Goal: Obtain resource: Obtain resource

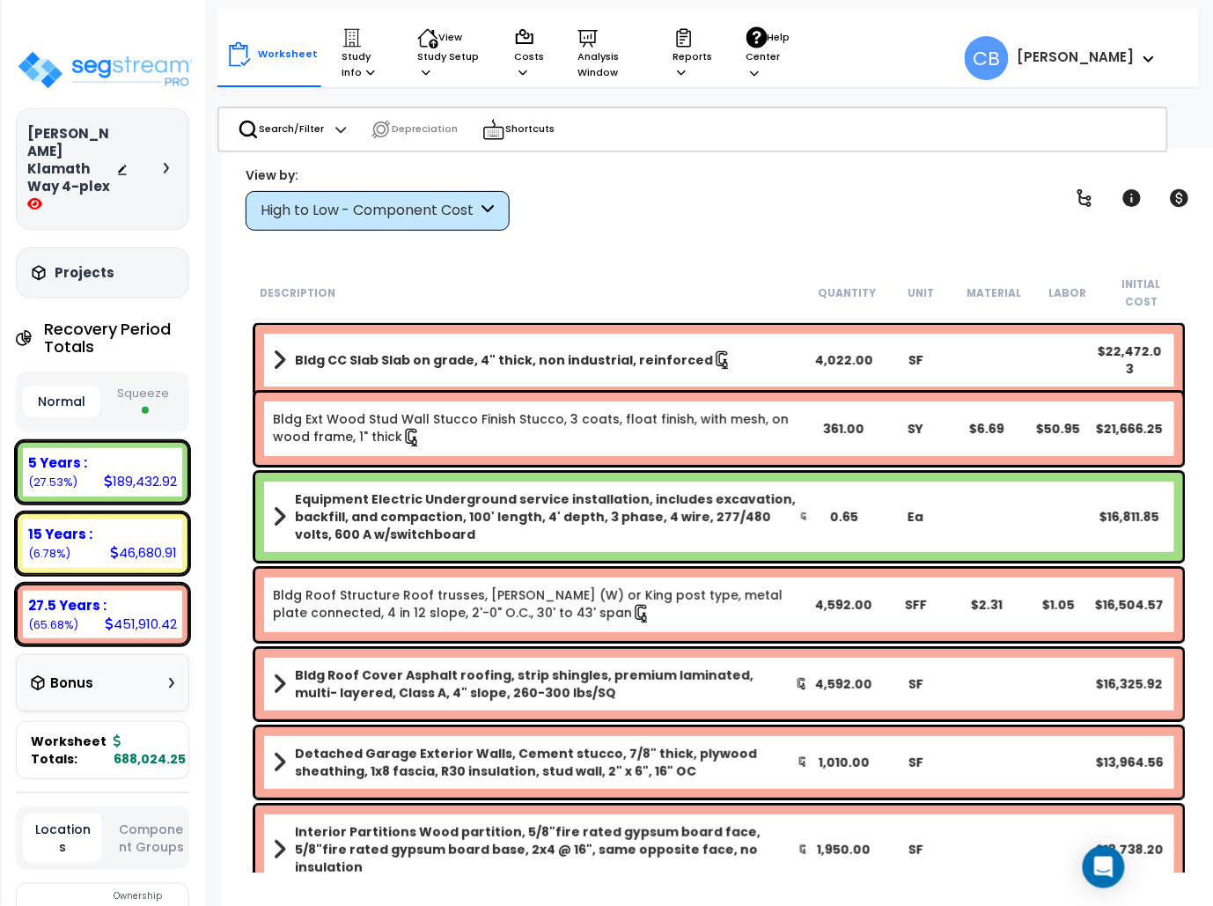
click at [269, 201] on div "High to Low - Component Cost" at bounding box center [369, 211] width 217 height 20
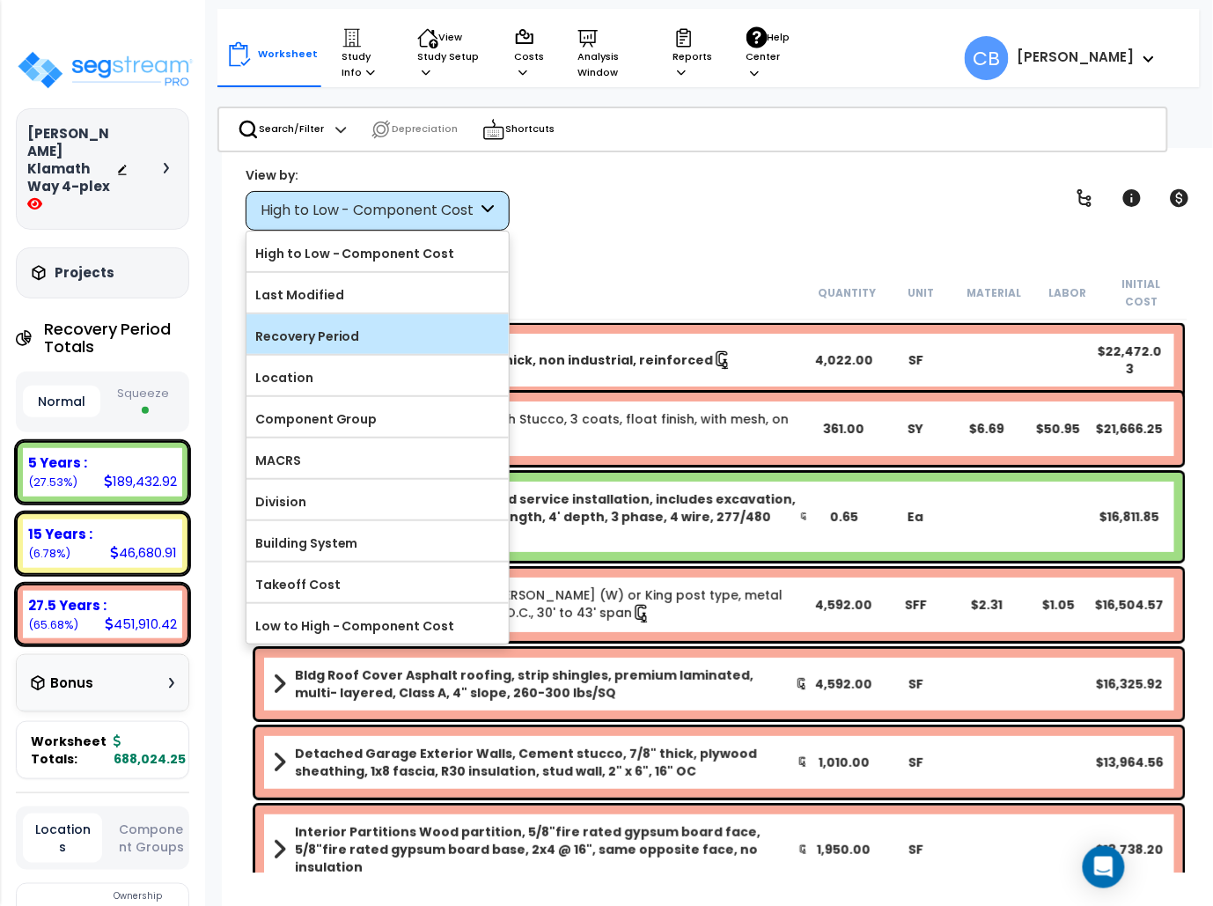
click at [285, 326] on label "Recovery Period" at bounding box center [377, 336] width 262 height 26
click at [0, 0] on input "Recovery Period" at bounding box center [0, 0] width 0 height 0
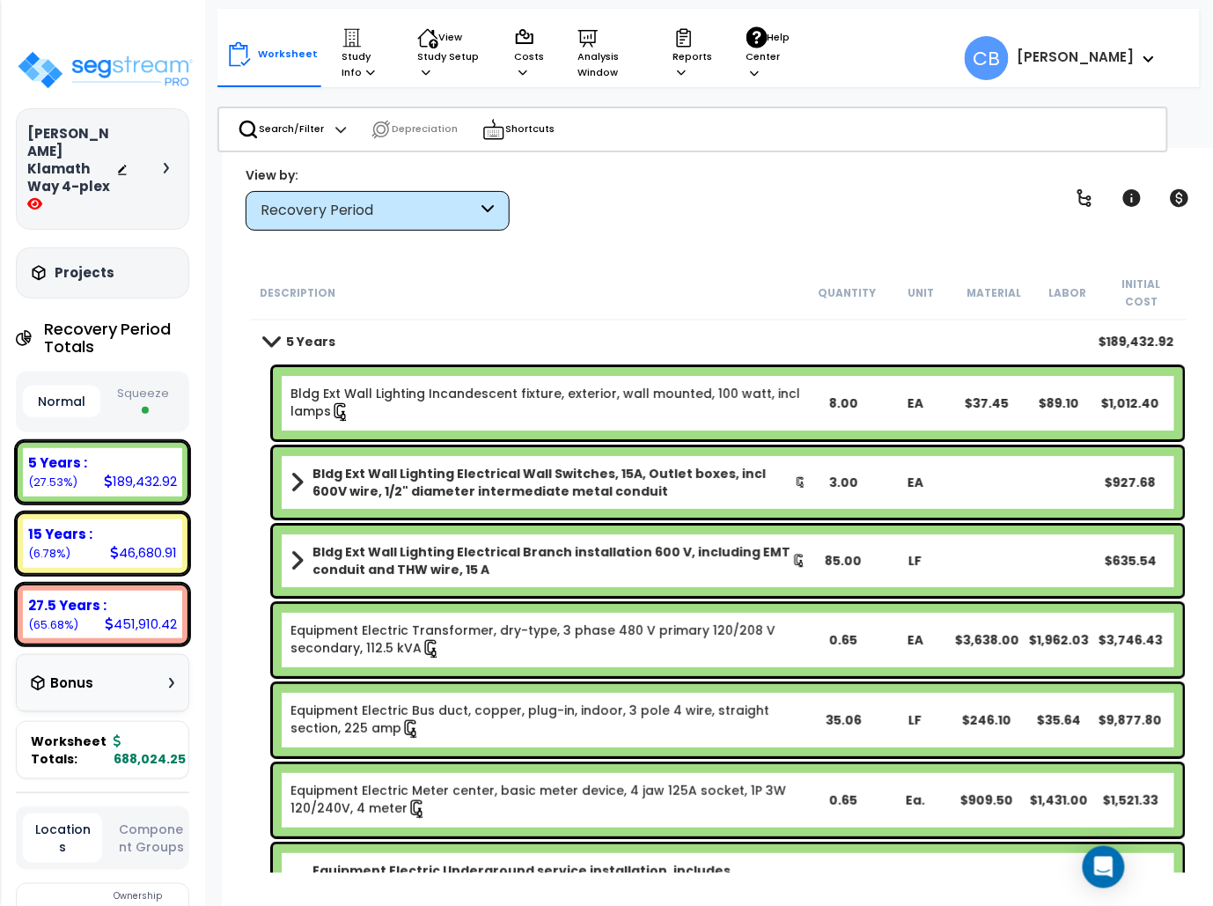
click at [286, 333] on b "5 Years" at bounding box center [310, 342] width 49 height 18
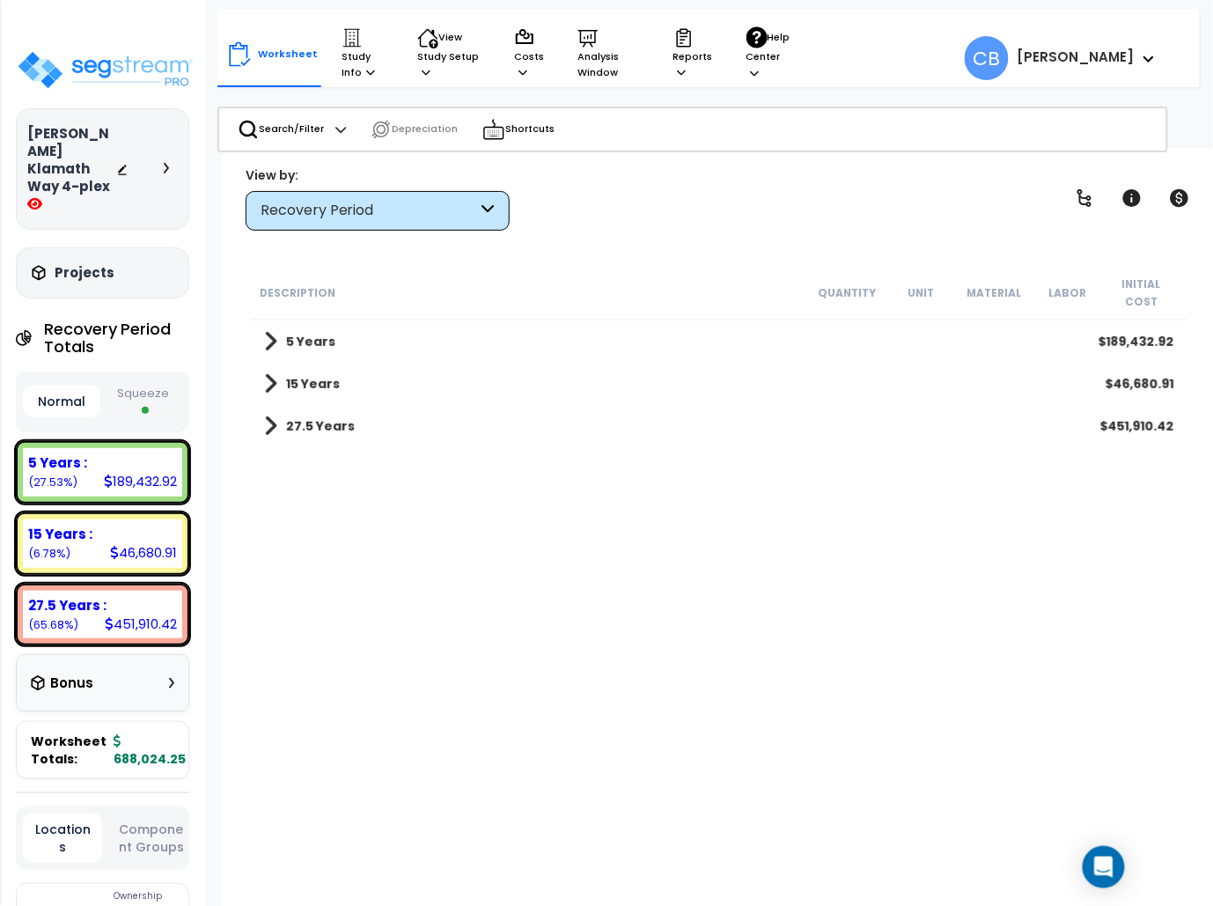
click at [290, 417] on b "27.5 Years" at bounding box center [320, 426] width 69 height 18
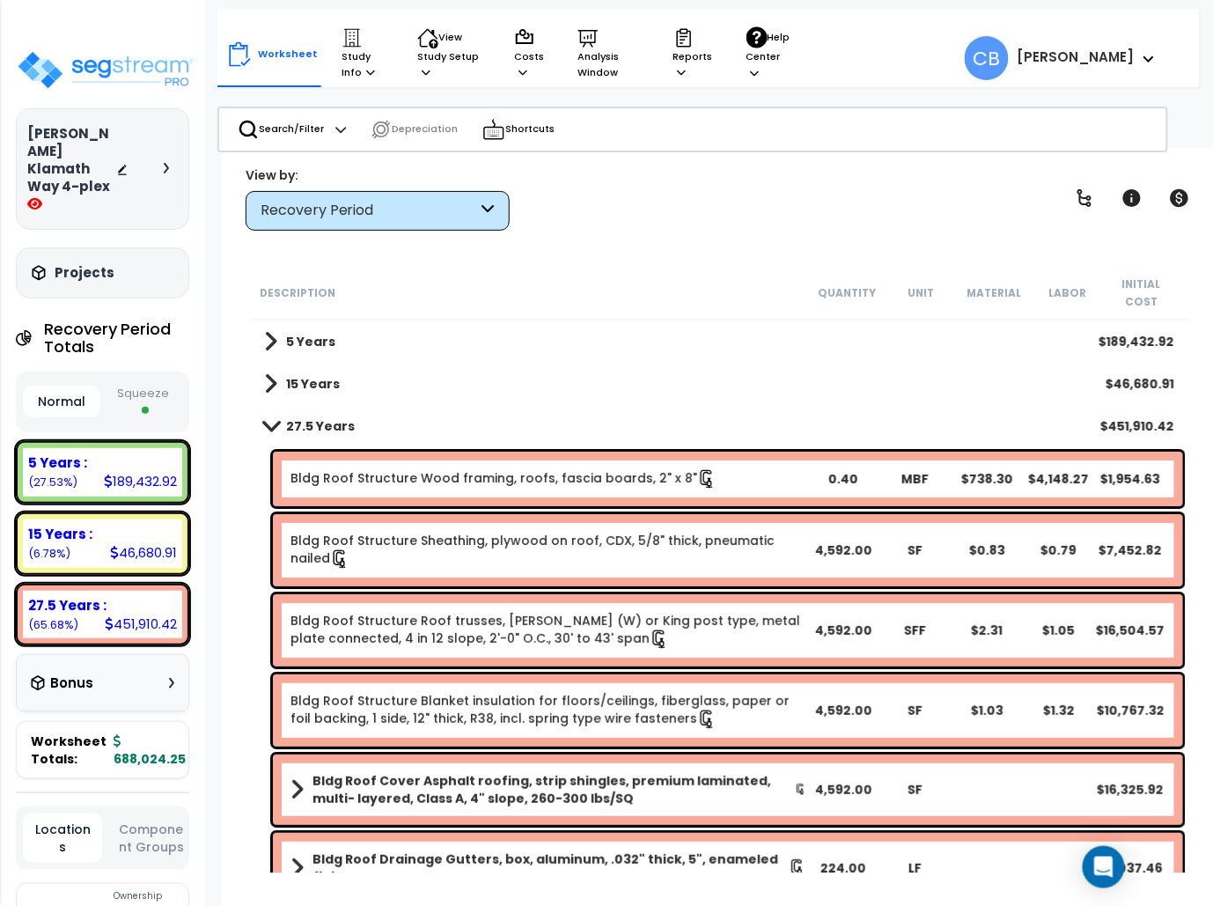
click at [290, 417] on b "27.5 Years" at bounding box center [320, 426] width 69 height 18
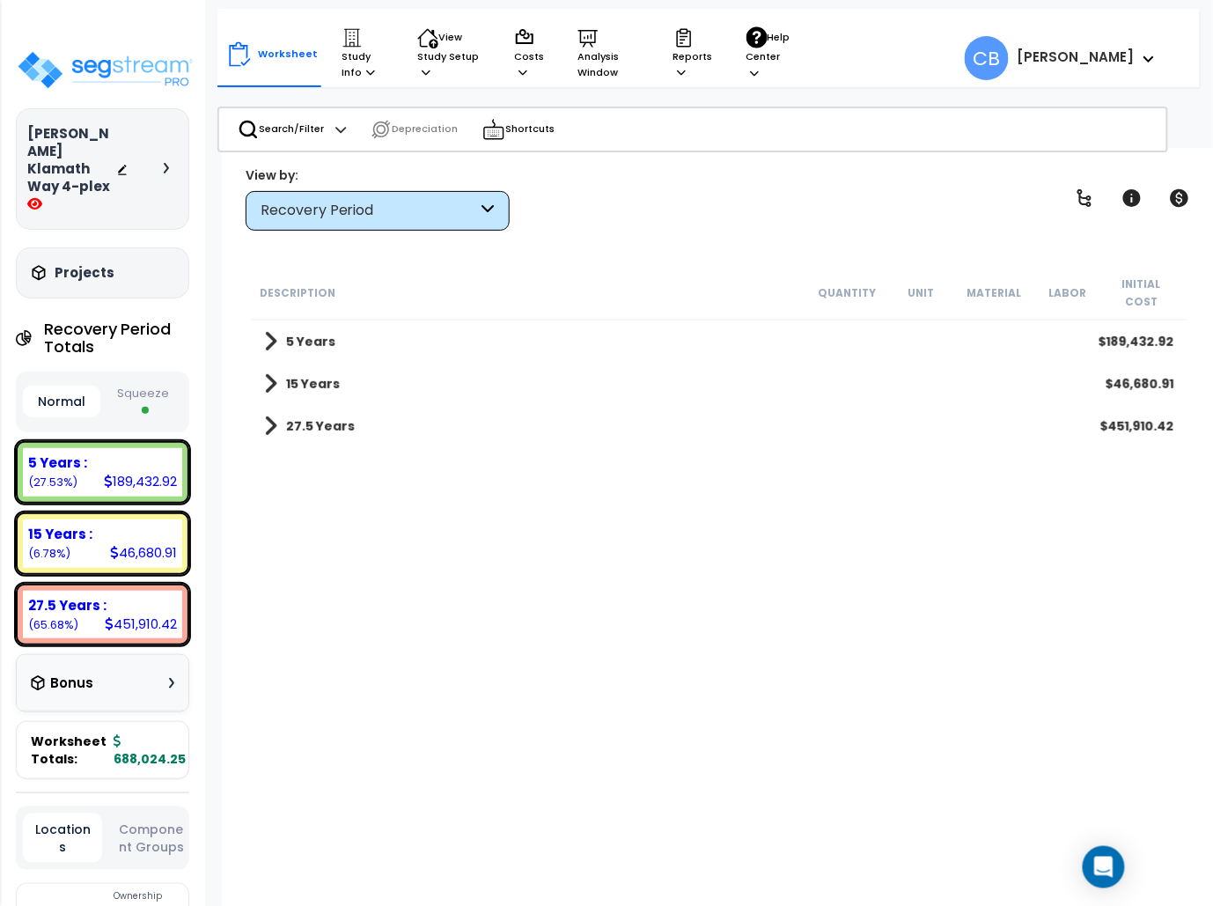
click at [286, 375] on b "15 Years" at bounding box center [313, 384] width 54 height 18
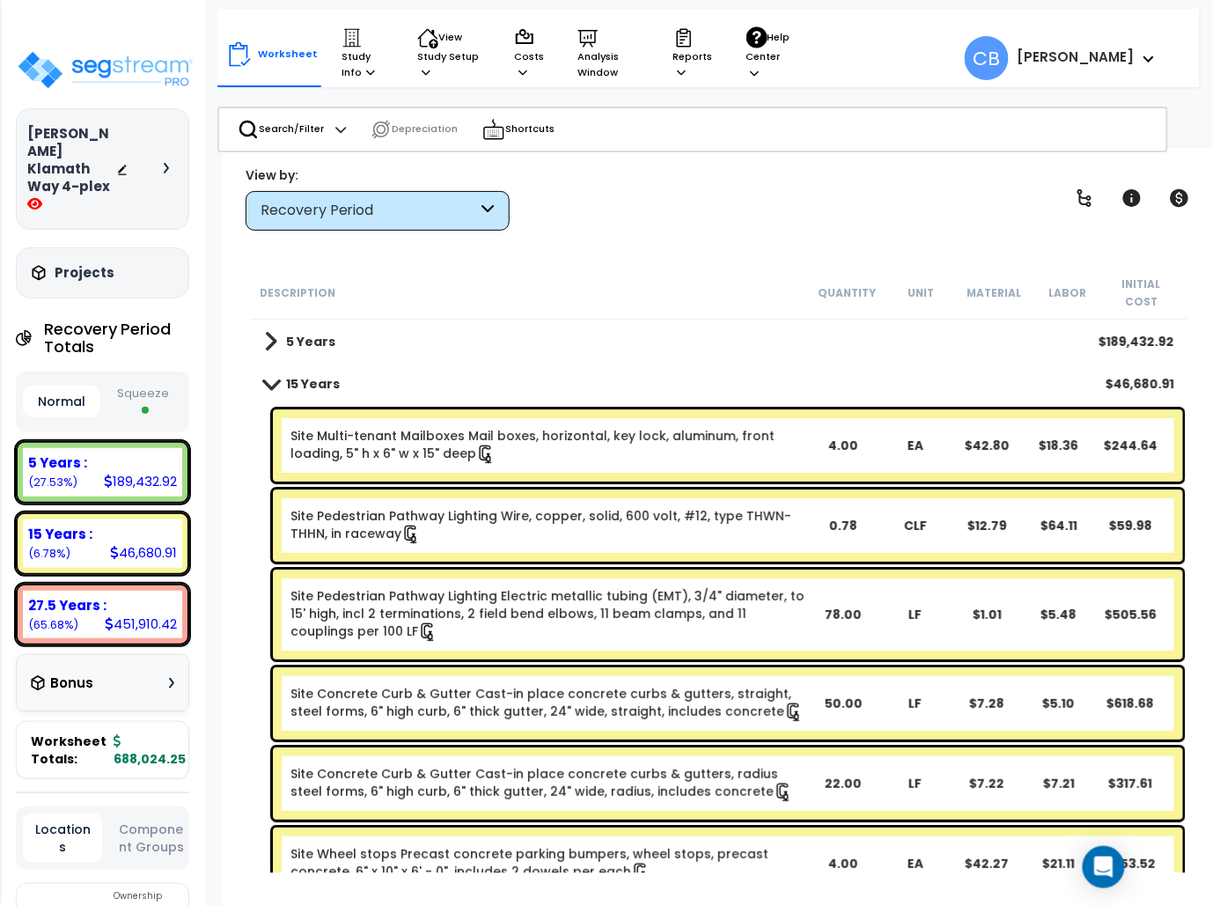
click at [286, 375] on b "15 Years" at bounding box center [313, 384] width 54 height 18
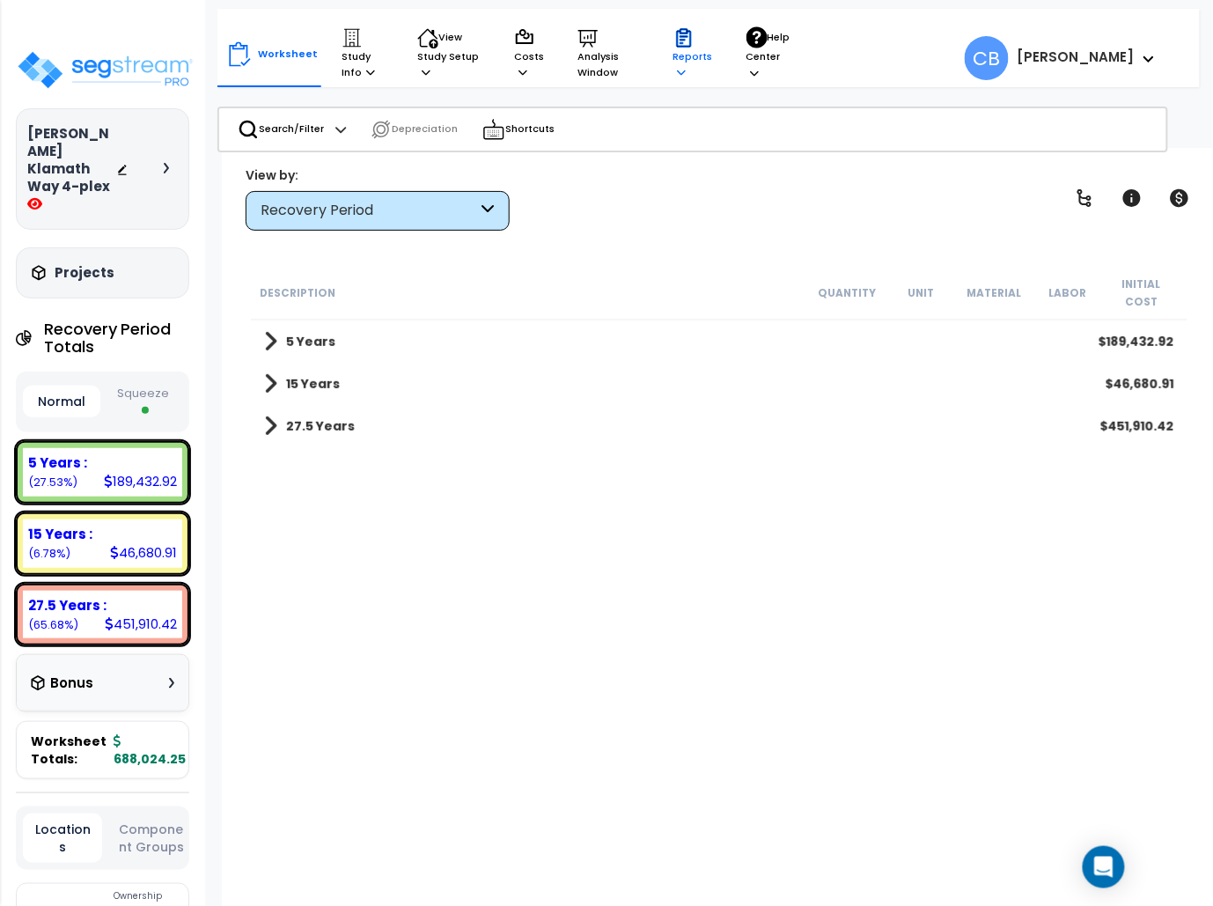
click at [685, 70] on icon at bounding box center [682, 72] width 9 height 10
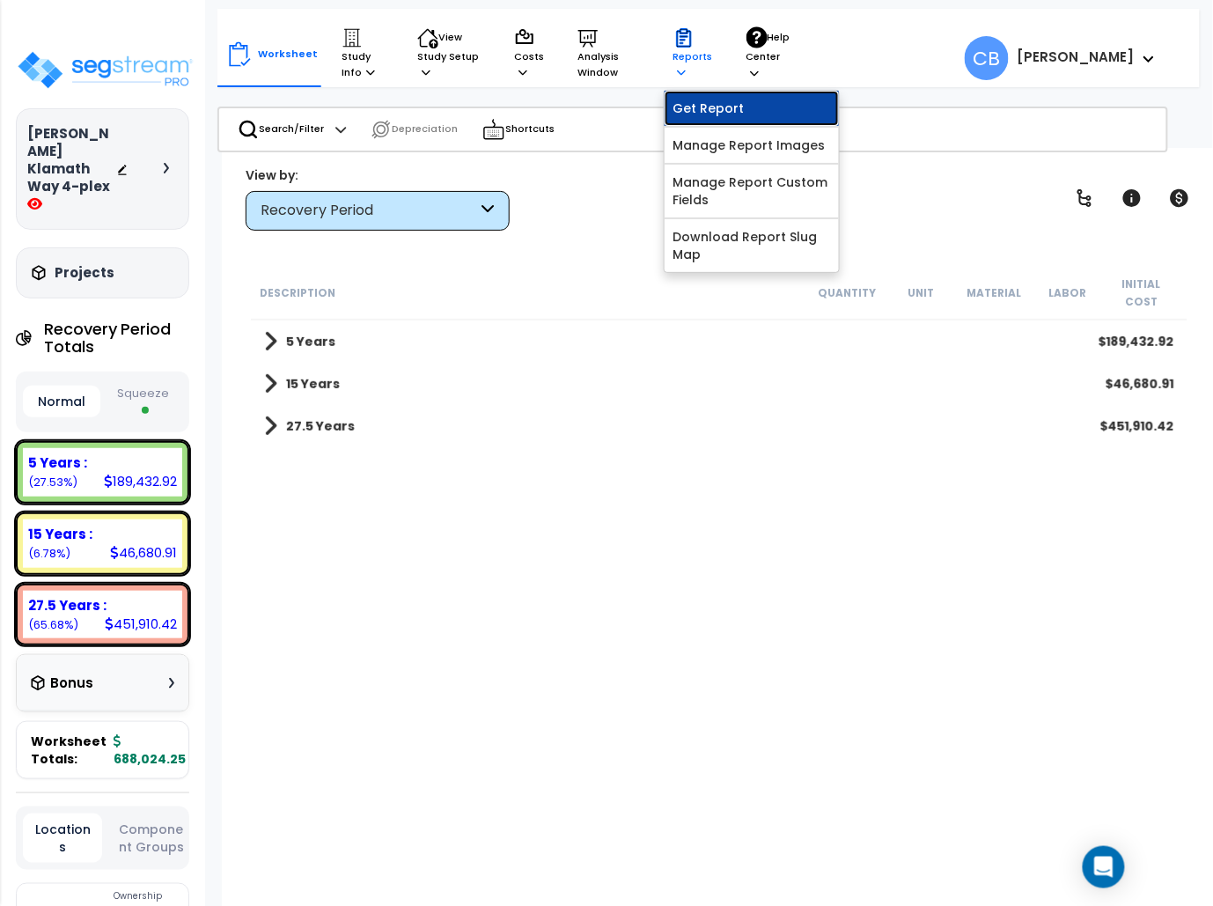
click at [701, 106] on link "Get Report" at bounding box center [752, 108] width 174 height 35
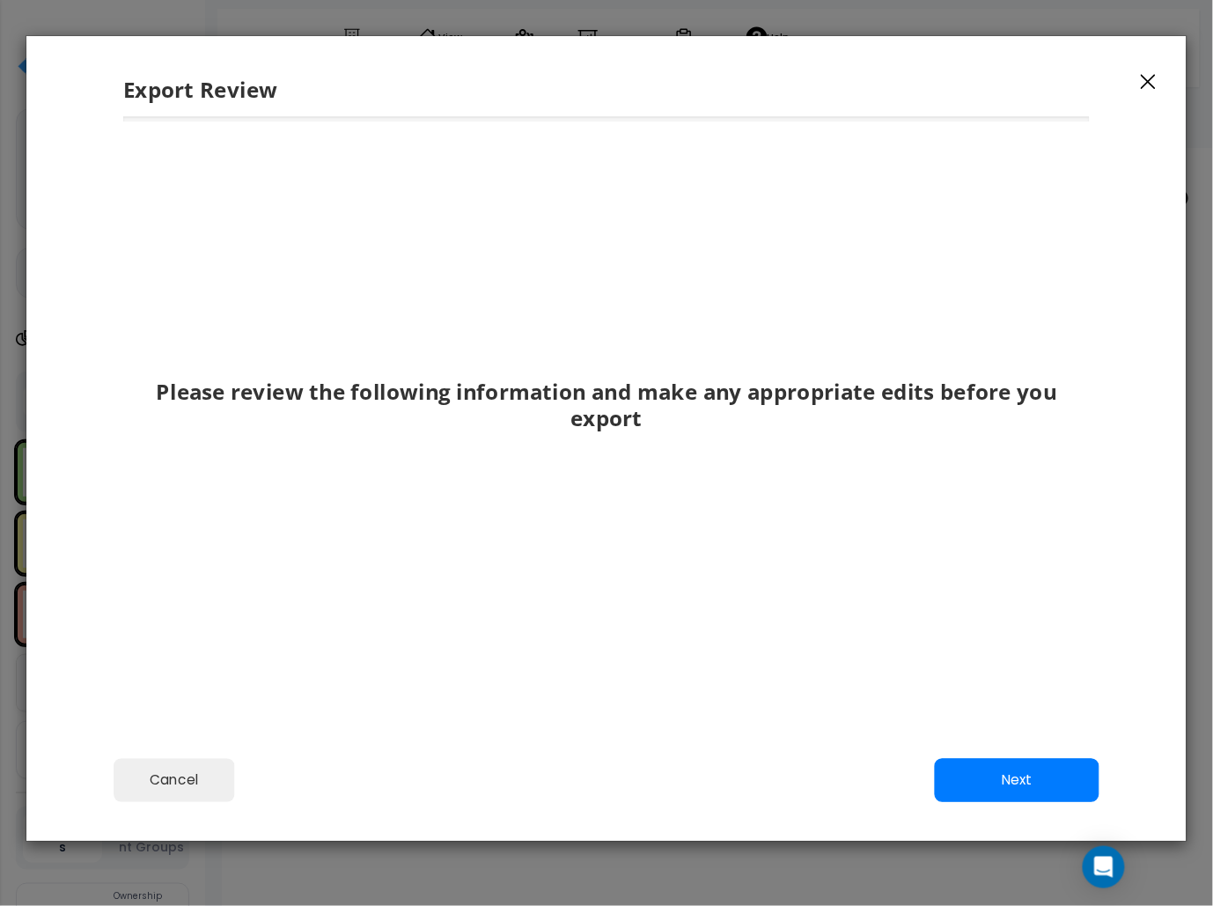
click at [936, 757] on div "Cancel Back Next Export Edit Images" at bounding box center [606, 793] width 1160 height 96
click at [936, 776] on button "Next" at bounding box center [1017, 780] width 165 height 44
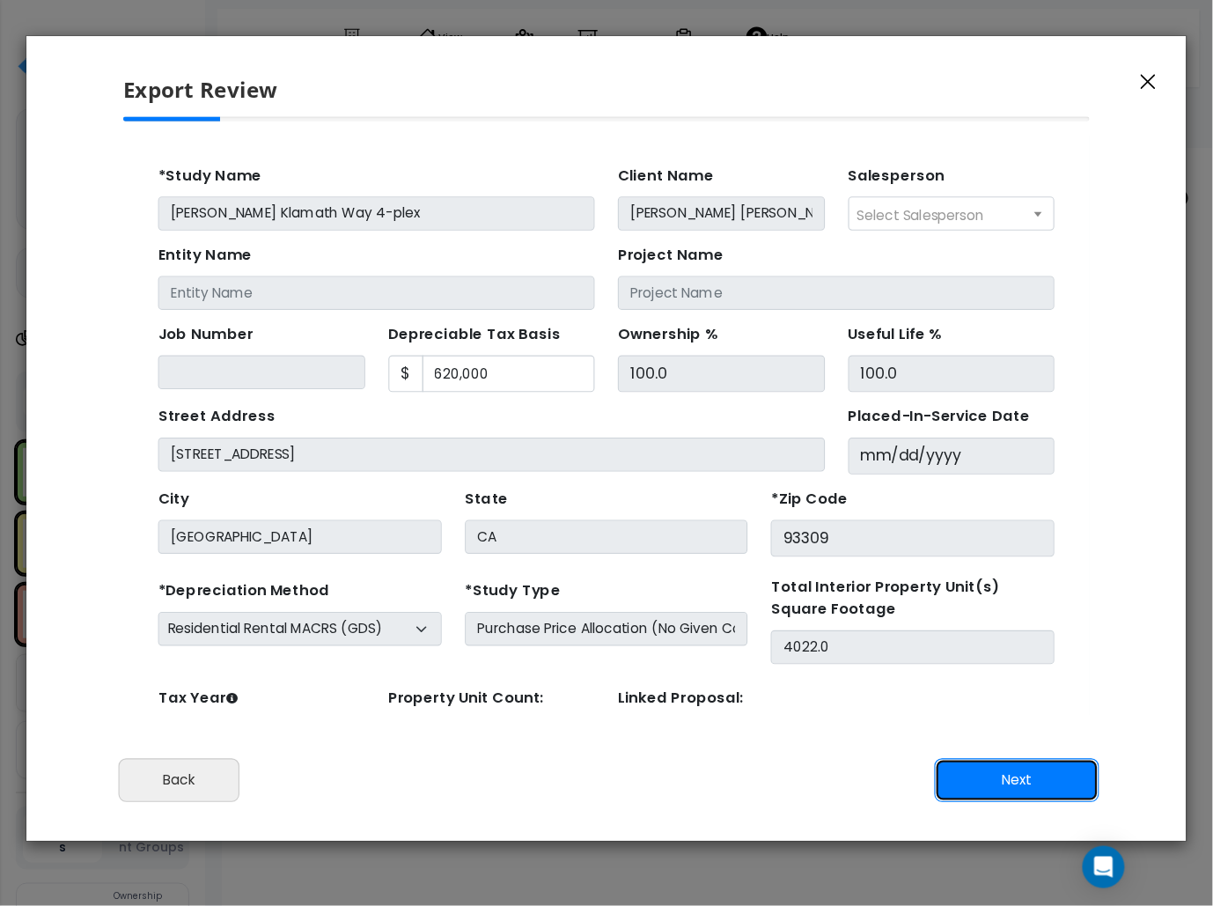
click at [936, 776] on button "Next" at bounding box center [1017, 780] width 165 height 44
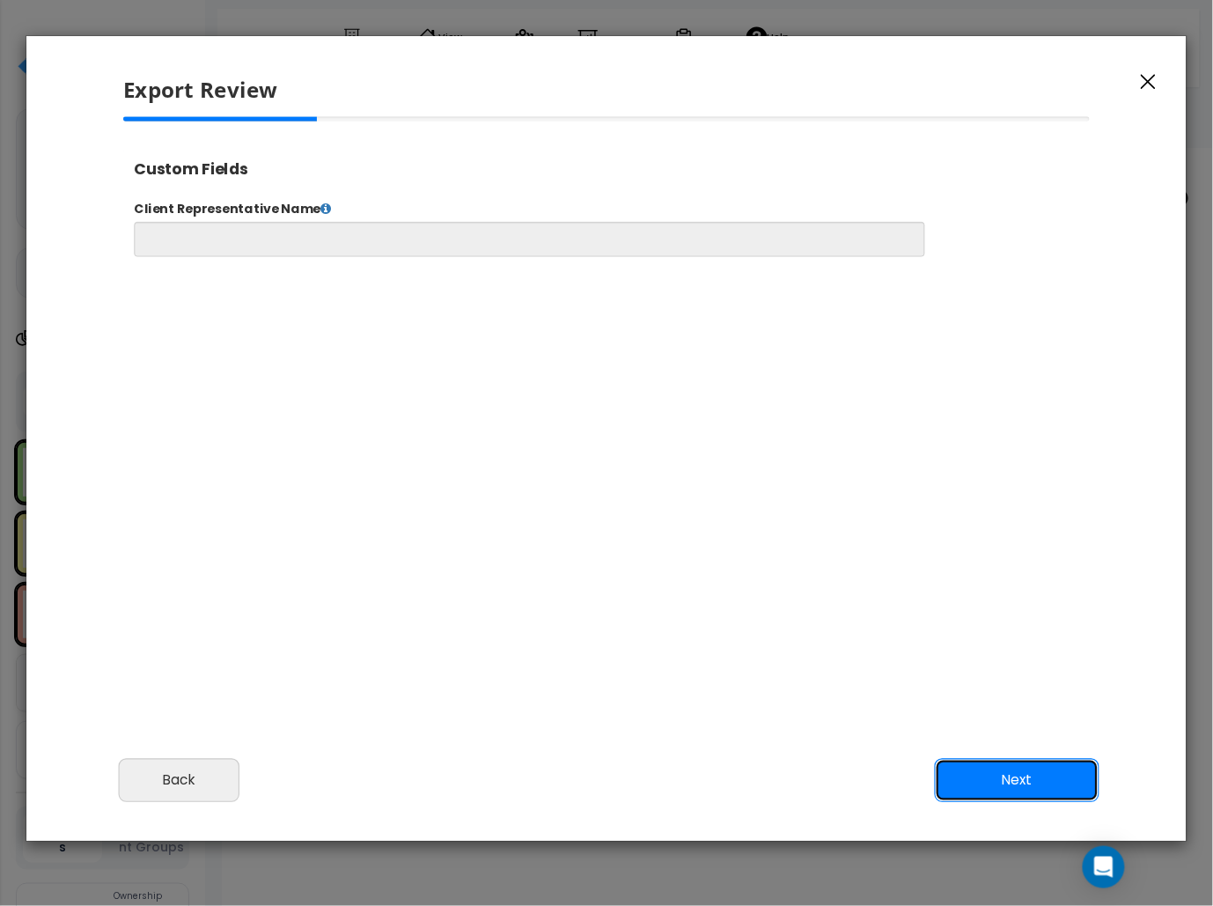
click at [936, 776] on button "Next" at bounding box center [1017, 780] width 165 height 44
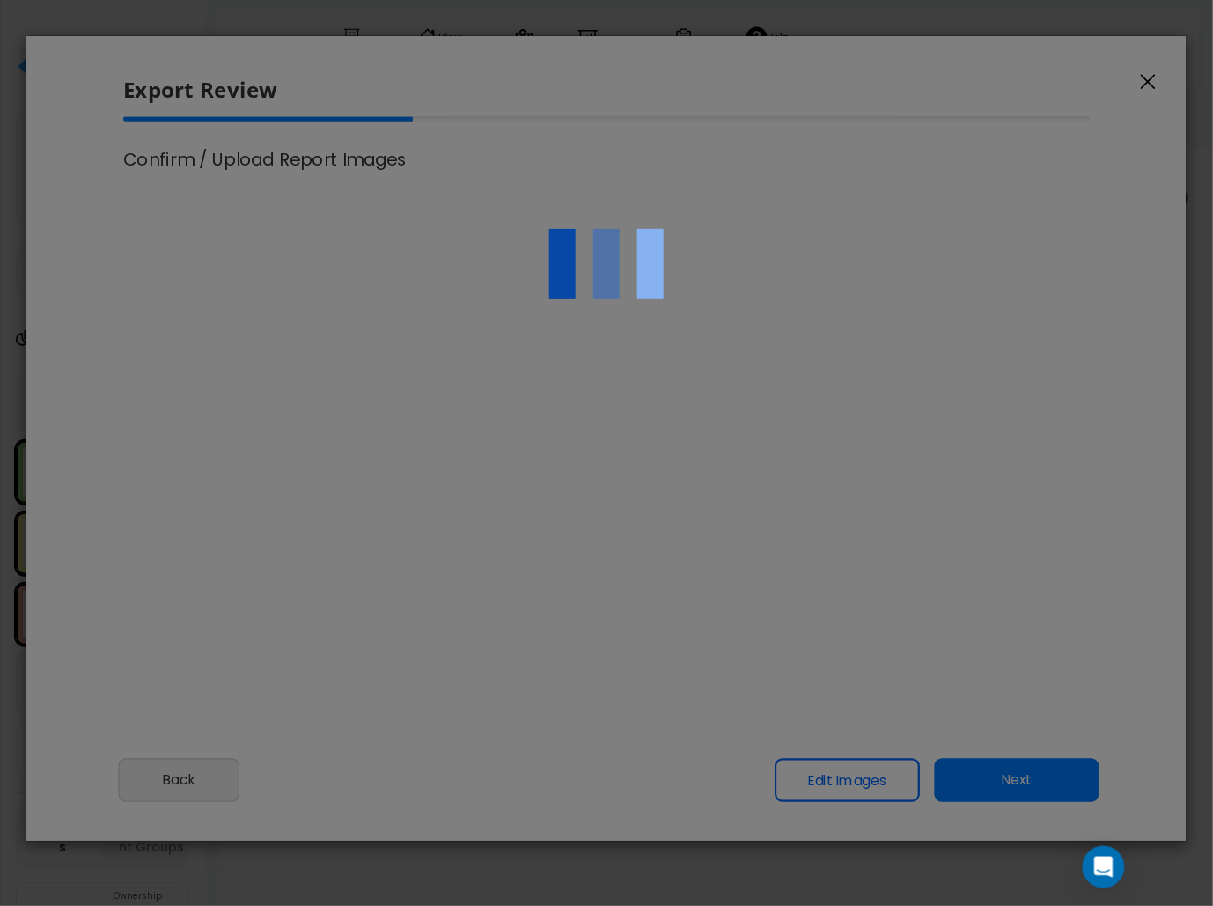
scroll to position [731, 44]
select select "2025"
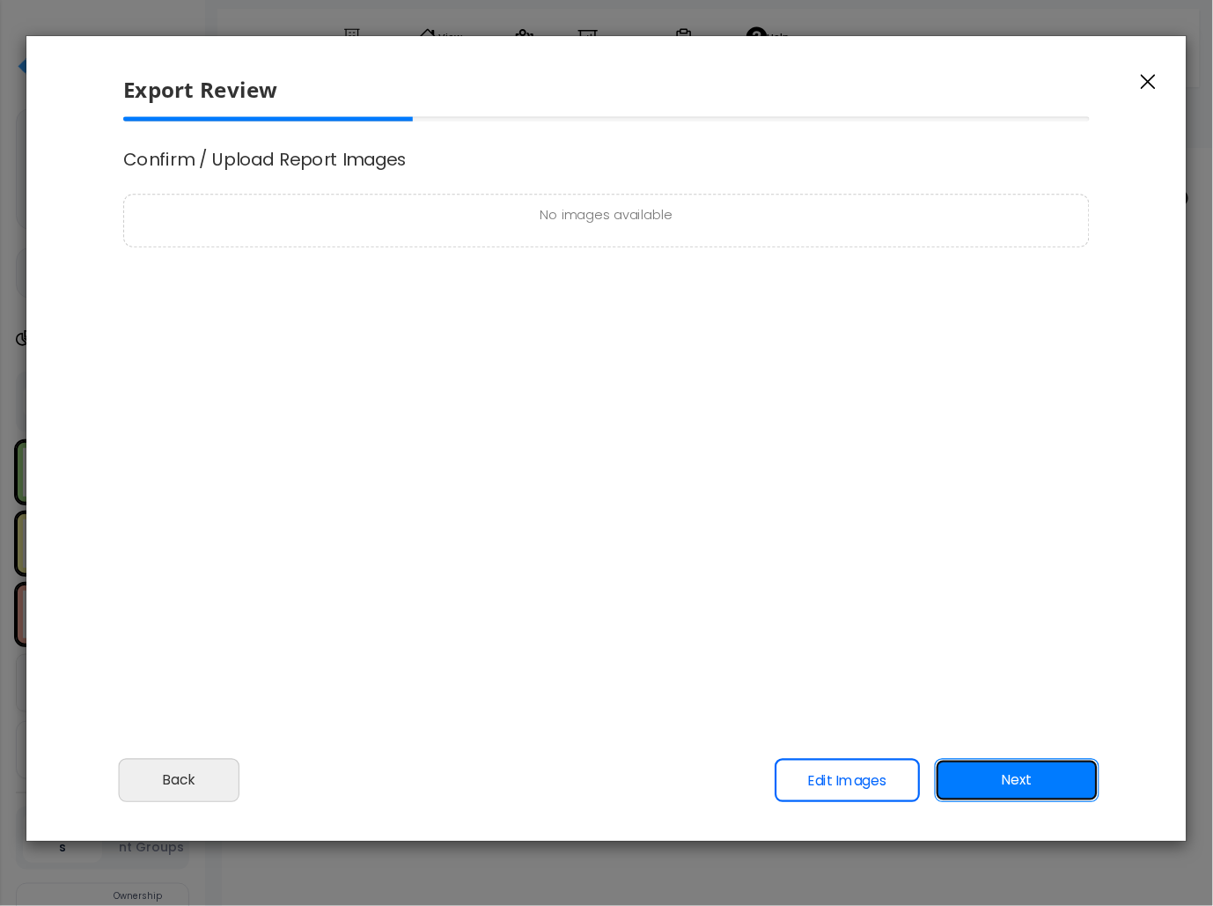
click at [936, 776] on button "Next" at bounding box center [1017, 780] width 165 height 44
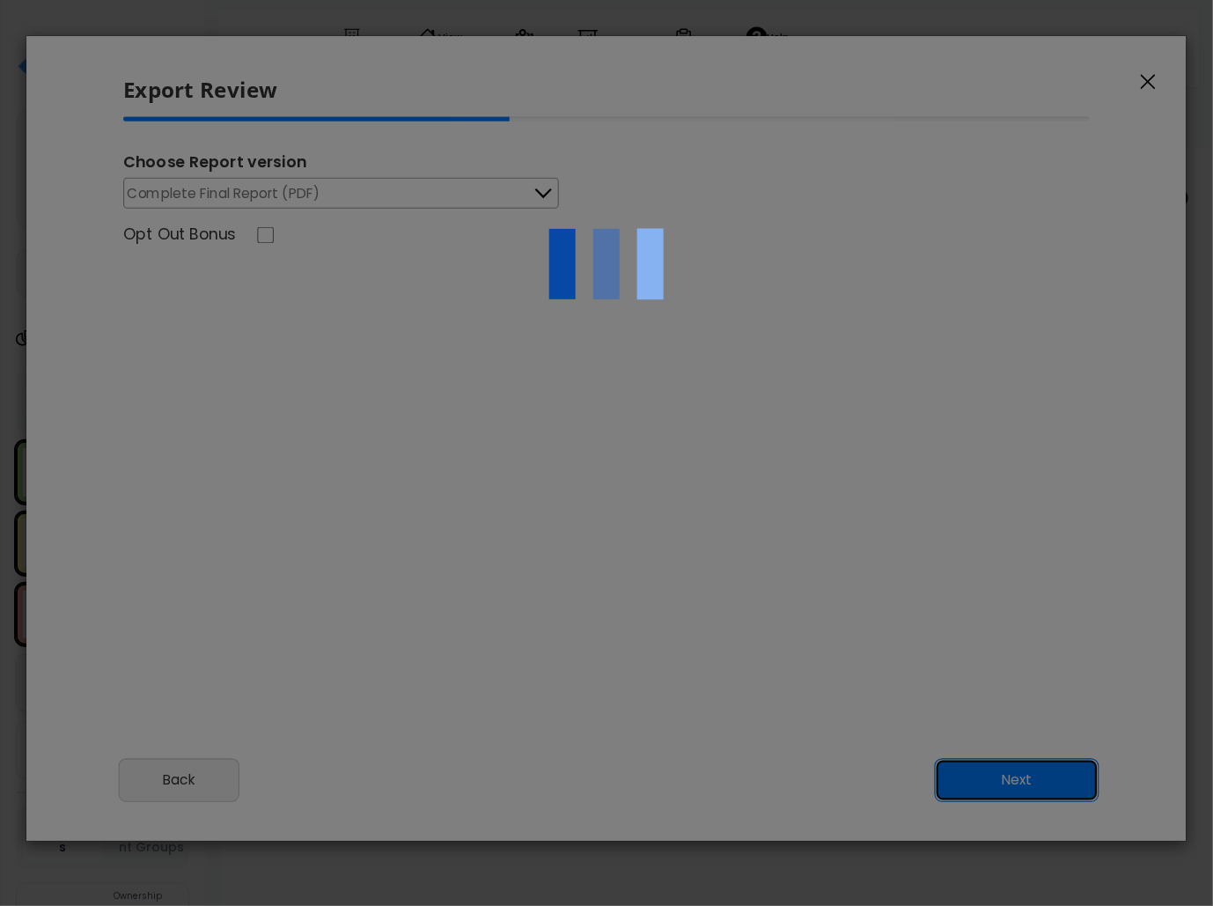
scroll to position [0, 0]
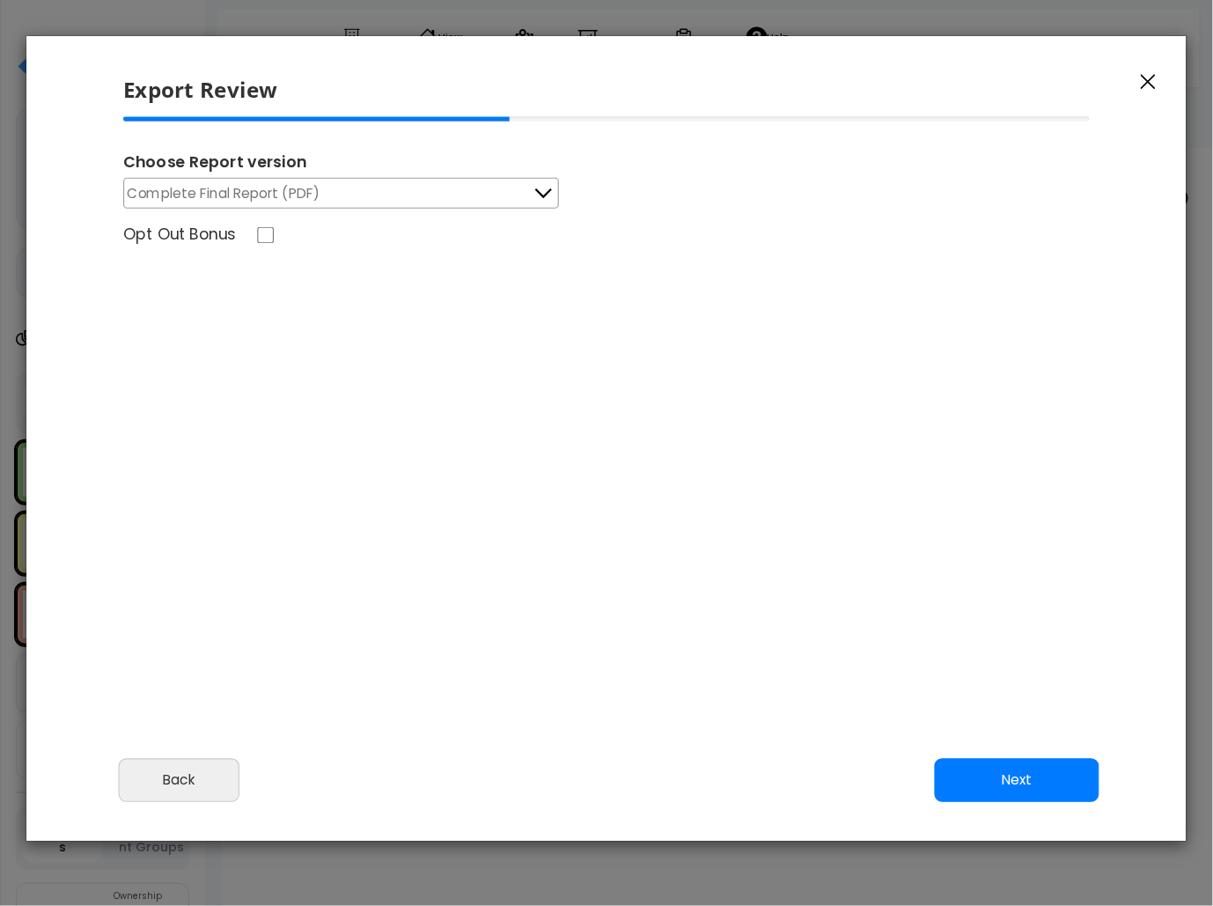
click at [275, 194] on span "Complete Final Report (PDF)" at bounding box center [224, 193] width 193 height 22
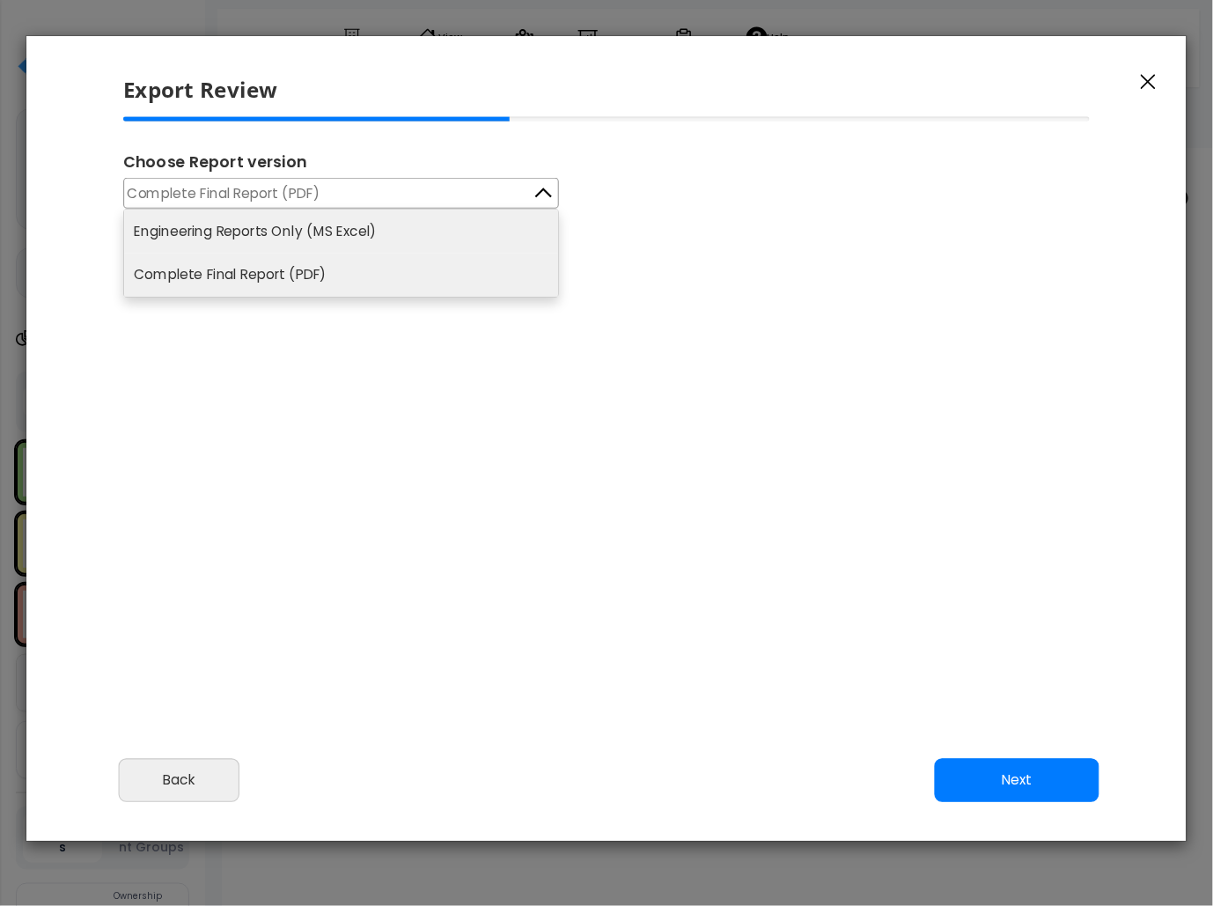
click at [282, 227] on li "Engineering Reports Only (MS Excel)" at bounding box center [341, 230] width 434 height 43
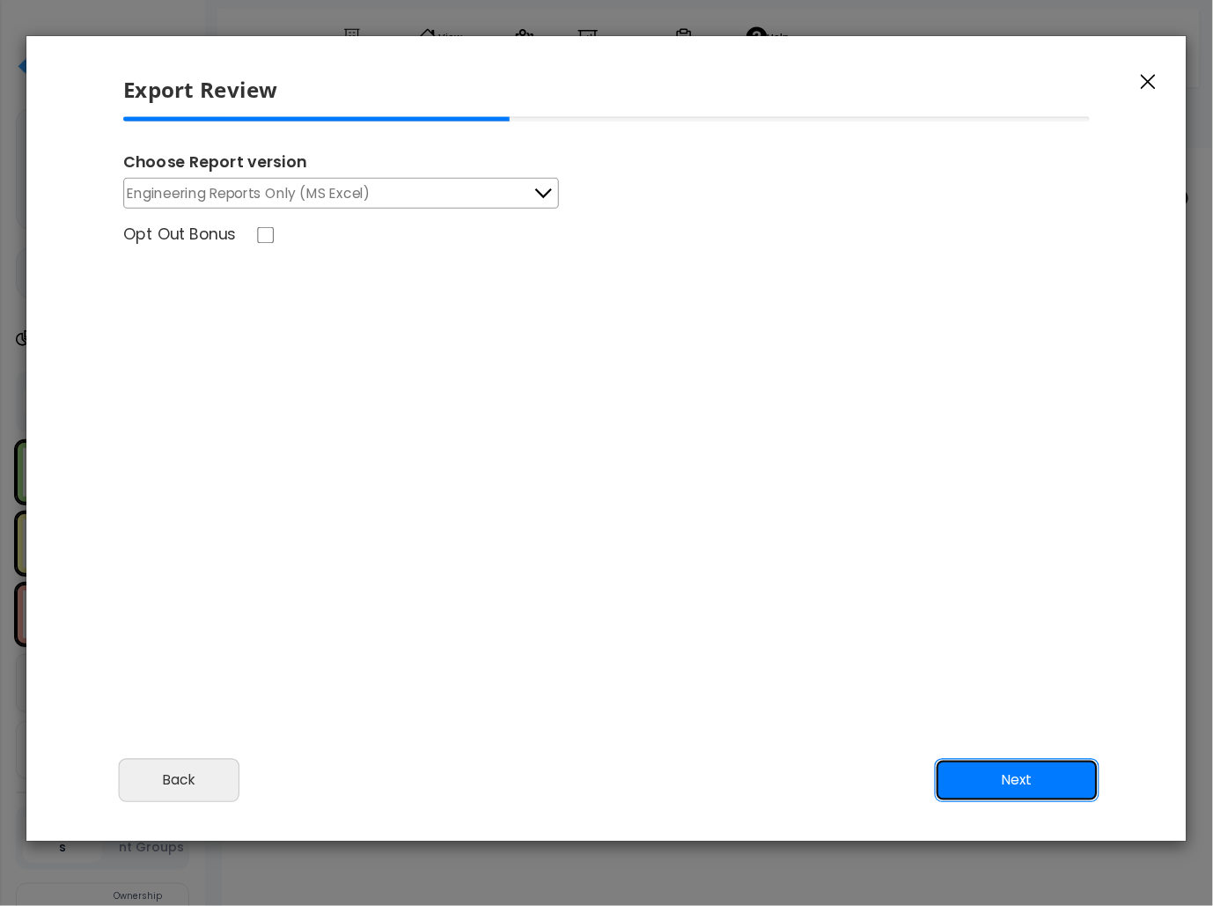
click at [936, 773] on button "Next" at bounding box center [1017, 780] width 165 height 44
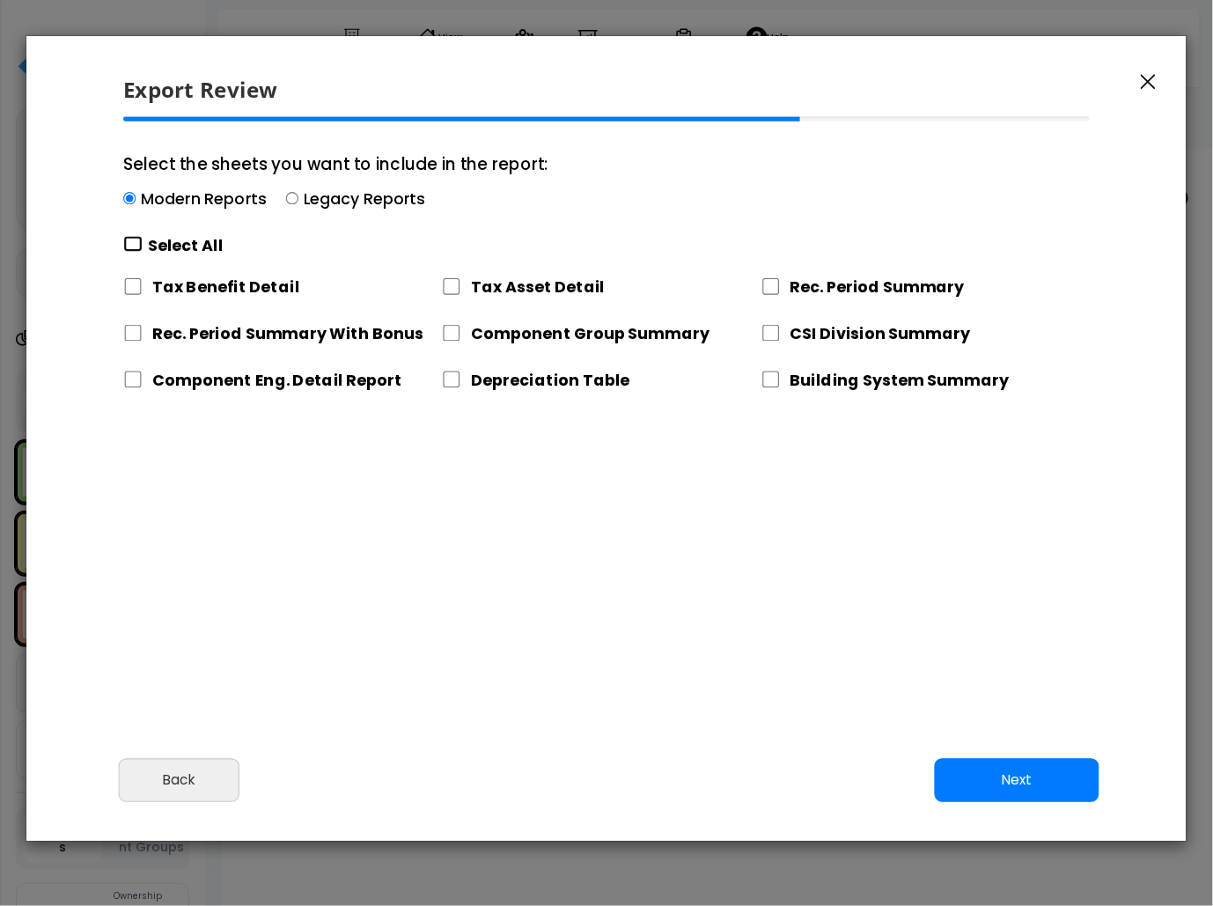
click at [132, 246] on input "Select the sheets you want to include in the report: Modern Reports Legacy Repo…" at bounding box center [132, 244] width 19 height 17
checkbox input "true"
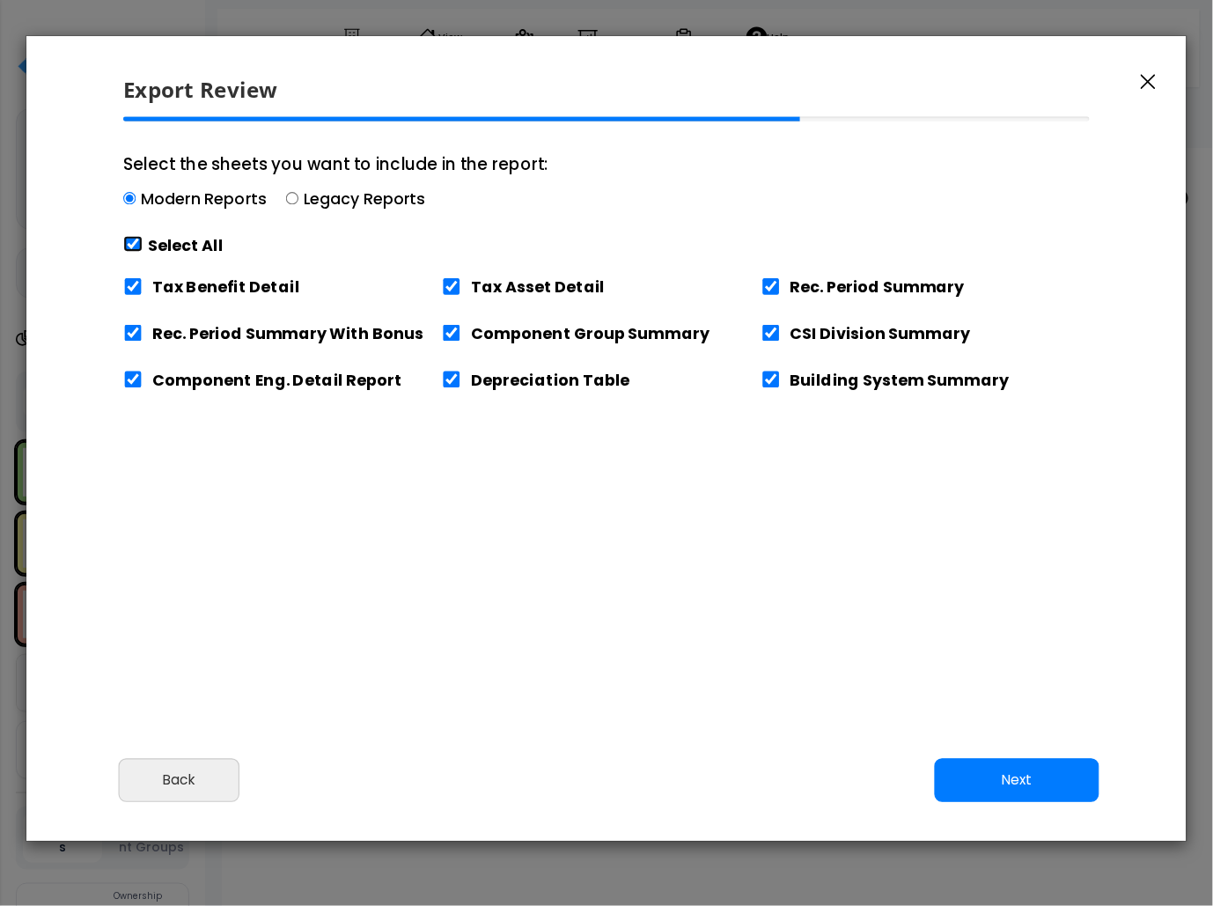
checkbox input "true"
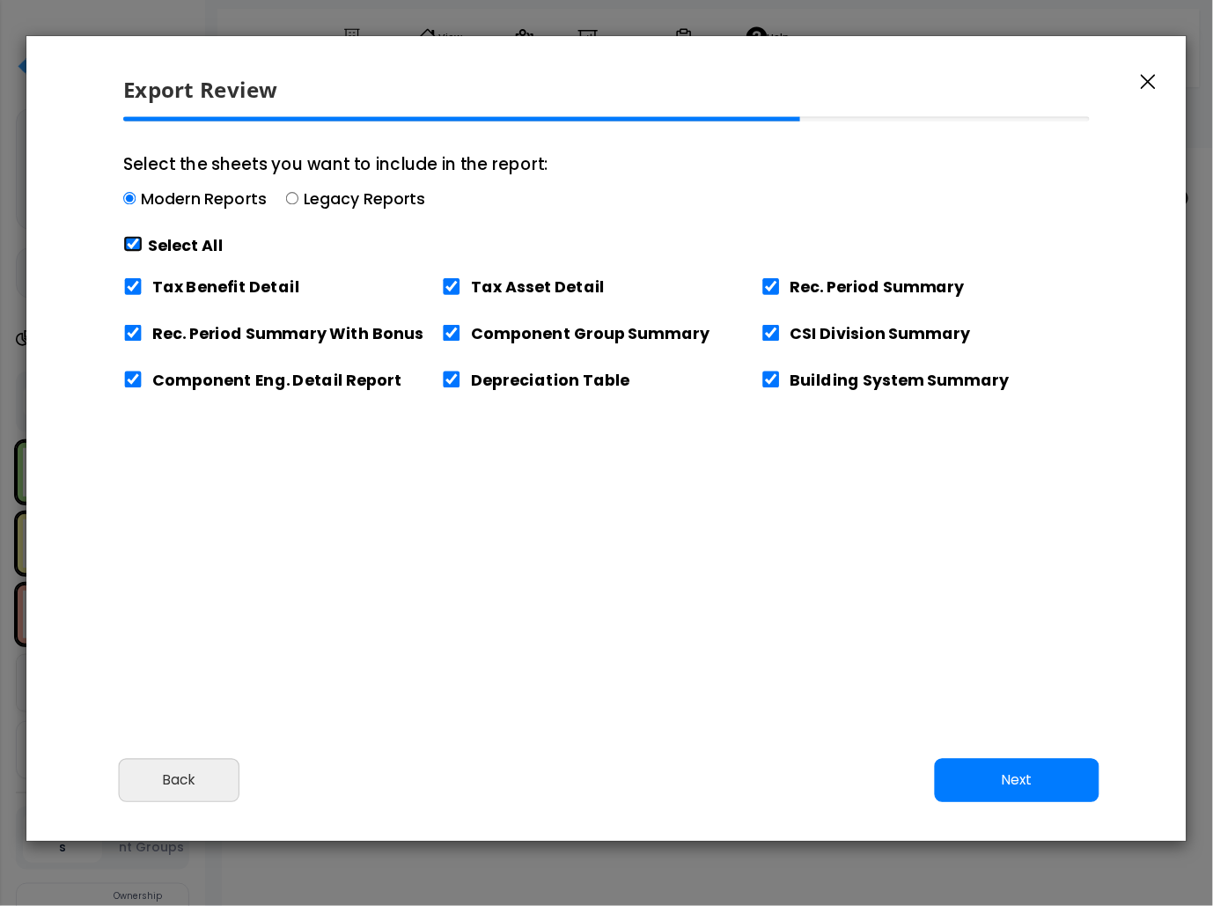
checkbox input "true"
click at [136, 276] on div "Tax Benefit Detail" at bounding box center [282, 284] width 319 height 37
click at [137, 294] on input "Tax Benefit Detail" at bounding box center [132, 286] width 19 height 17
checkbox input "false"
drag, startPoint x: 1033, startPoint y: 803, endPoint x: 1028, endPoint y: 790, distance: 13.4
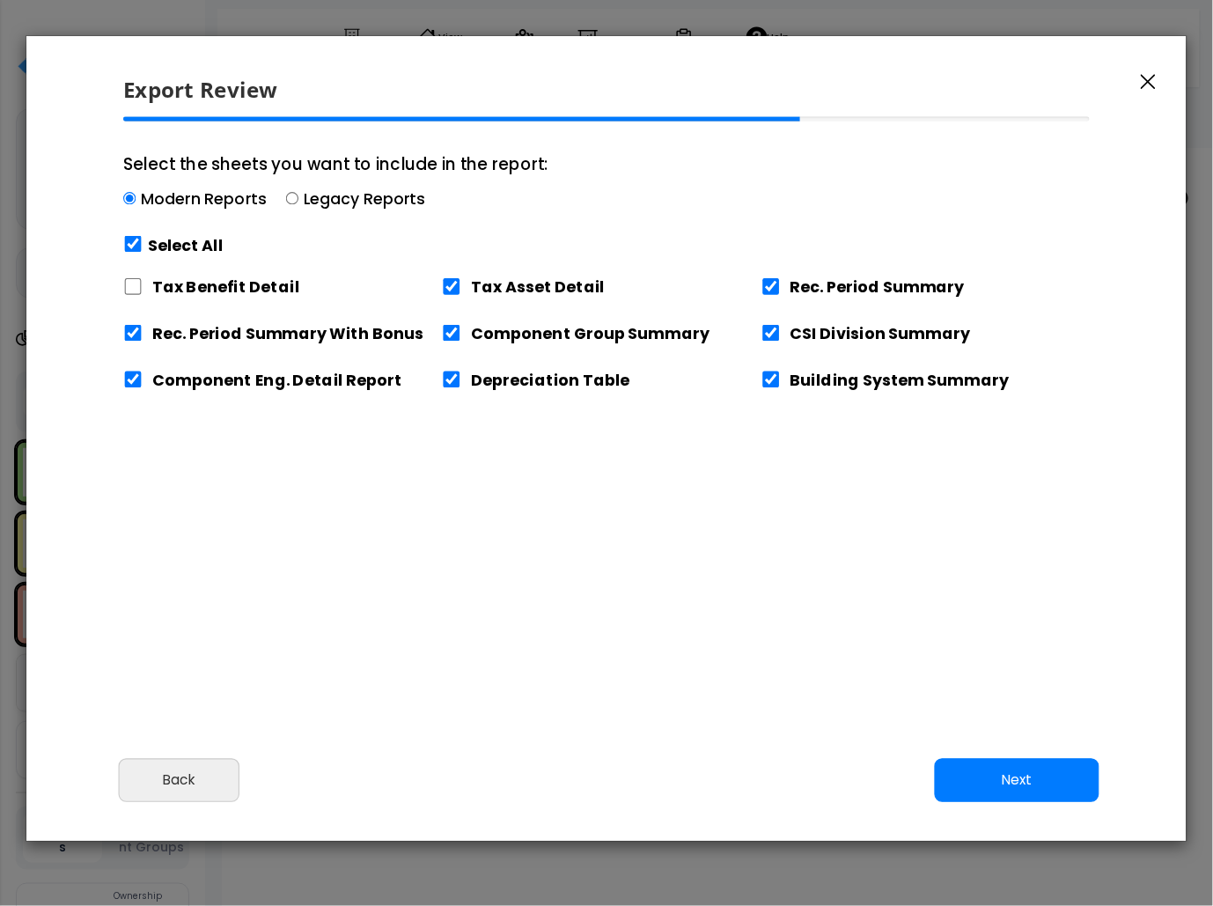
click at [936, 797] on div "Cancel Back Next Export Edit Images" at bounding box center [606, 793] width 1160 height 96
click at [936, 780] on button "Next" at bounding box center [1017, 780] width 165 height 44
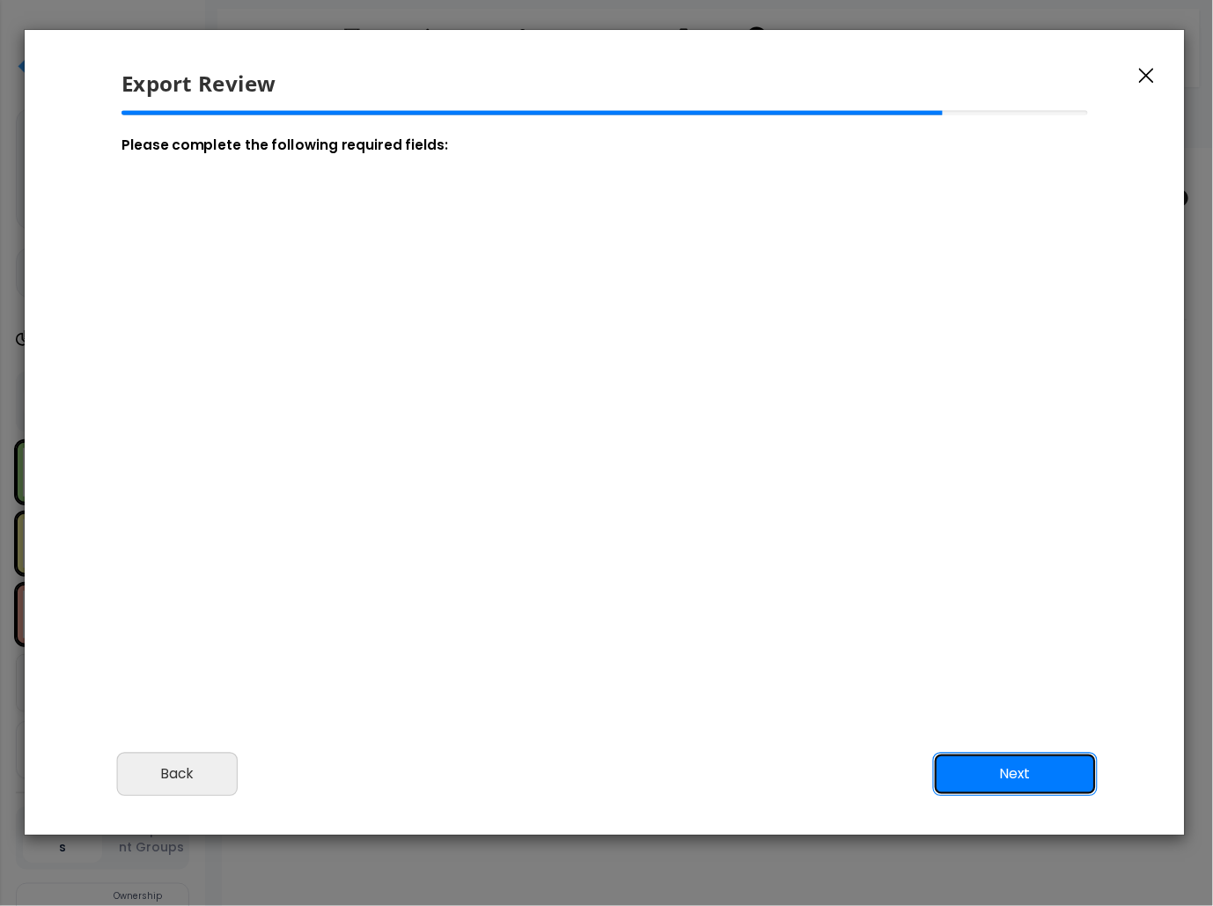
click at [936, 780] on button "Next" at bounding box center [1015, 774] width 165 height 44
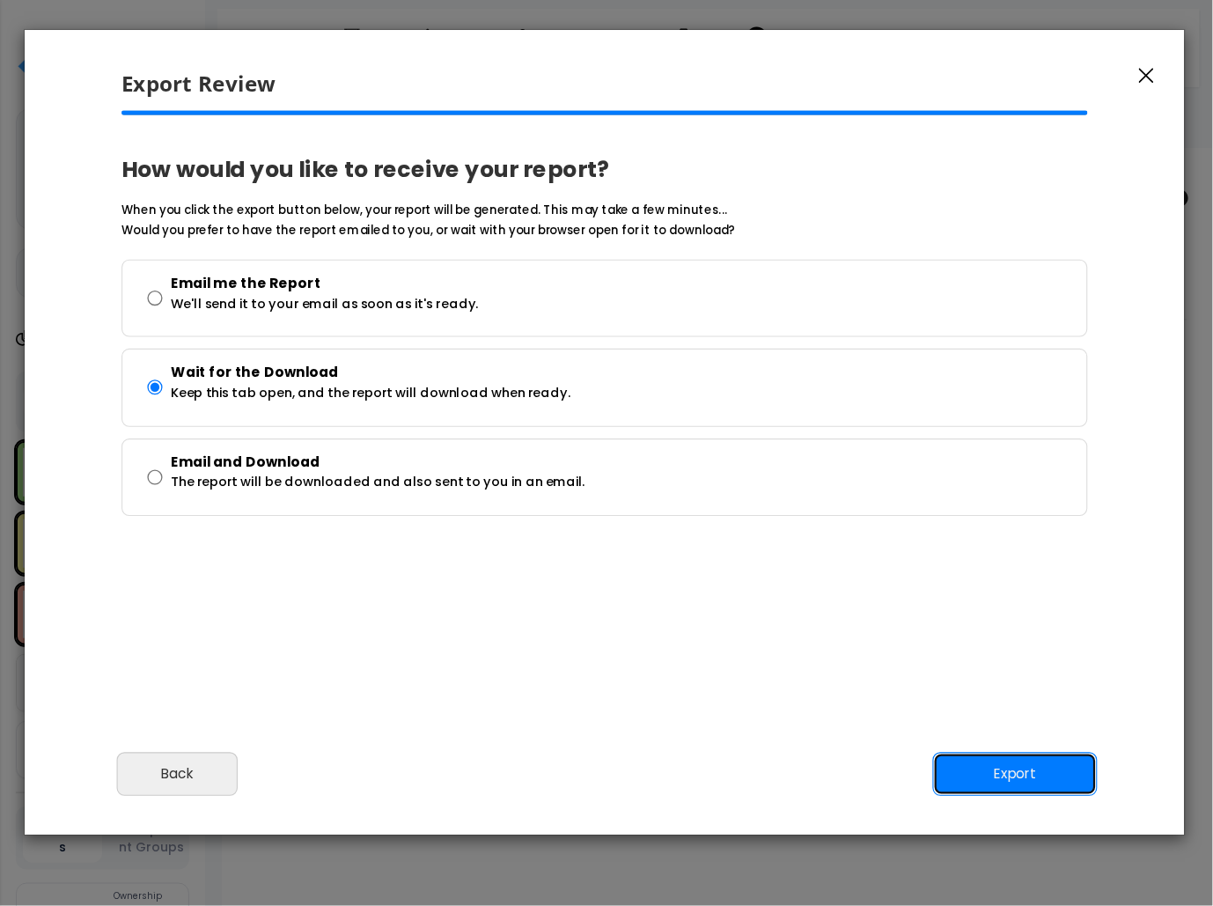
click at [936, 780] on button "Export" at bounding box center [1015, 774] width 165 height 44
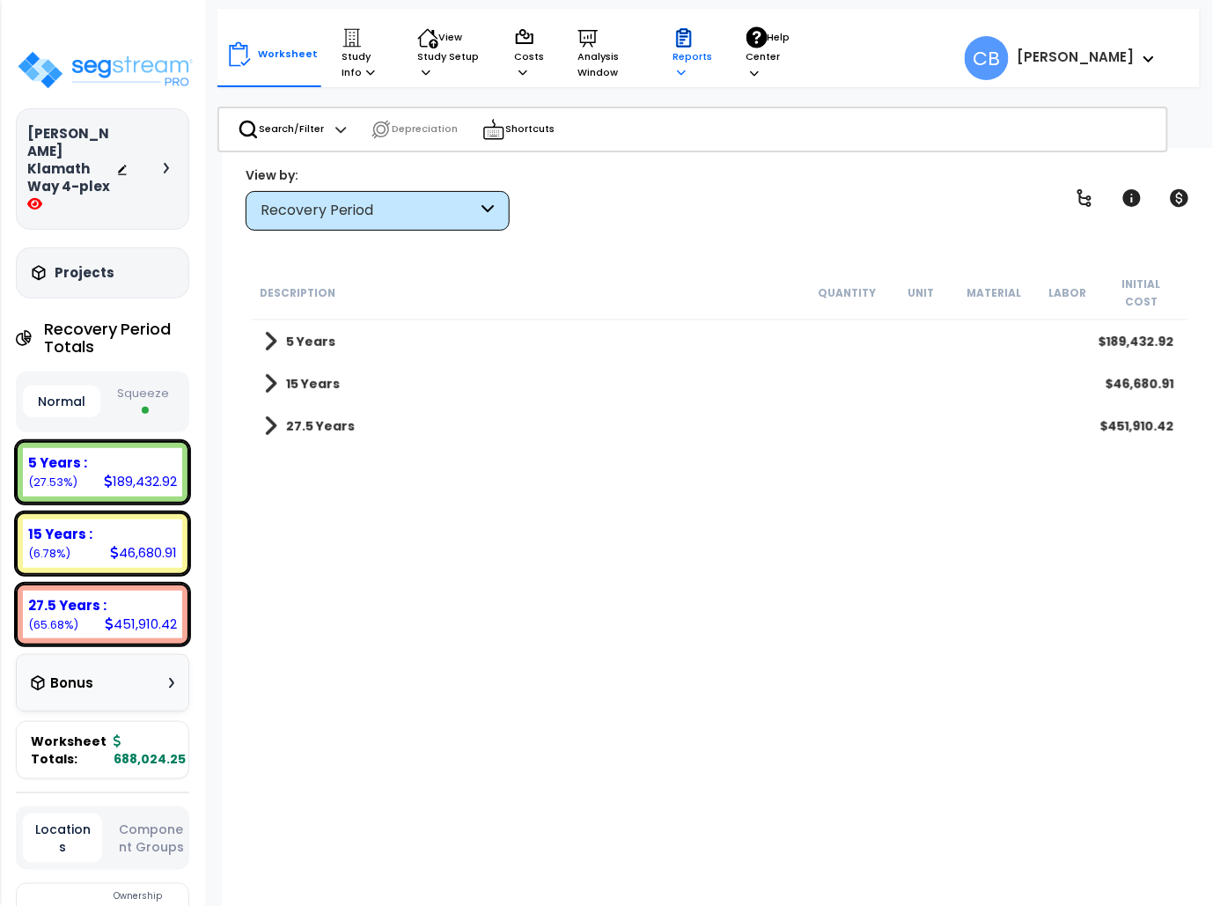
click at [674, 68] on p "Reports" at bounding box center [693, 54] width 40 height 54
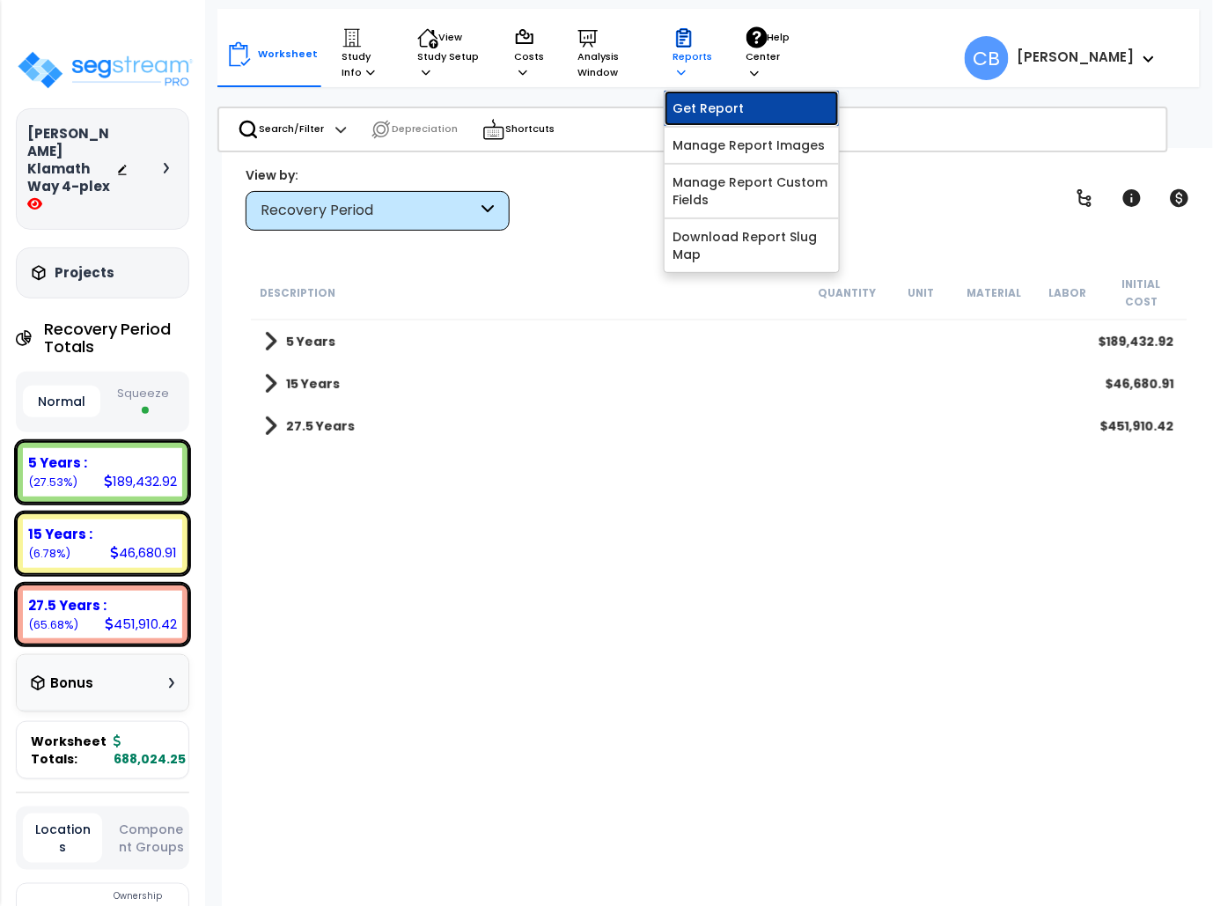
click at [705, 110] on link "Get Report" at bounding box center [752, 108] width 174 height 35
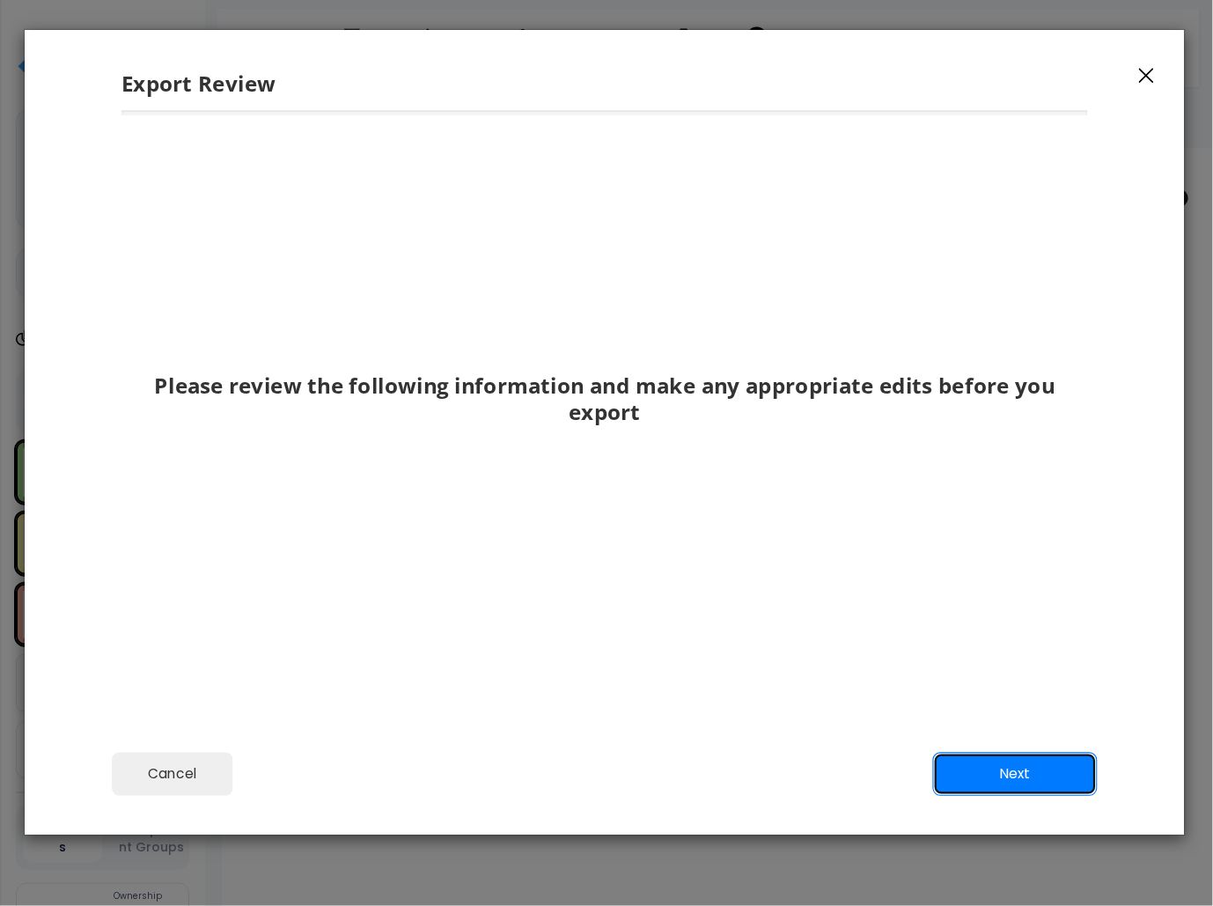
click at [936, 783] on button "Next" at bounding box center [1015, 774] width 165 height 44
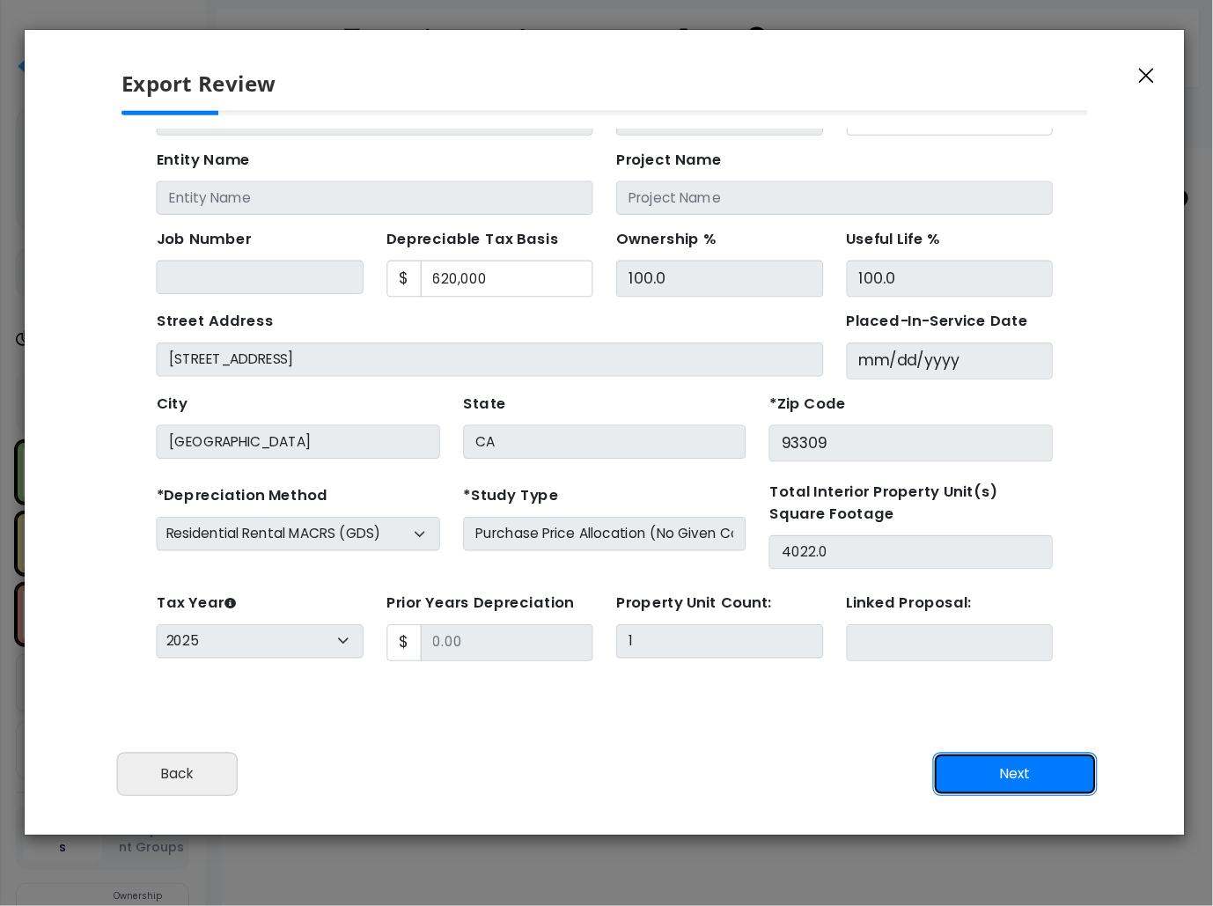
click at [936, 783] on button "Next" at bounding box center [1015, 774] width 165 height 44
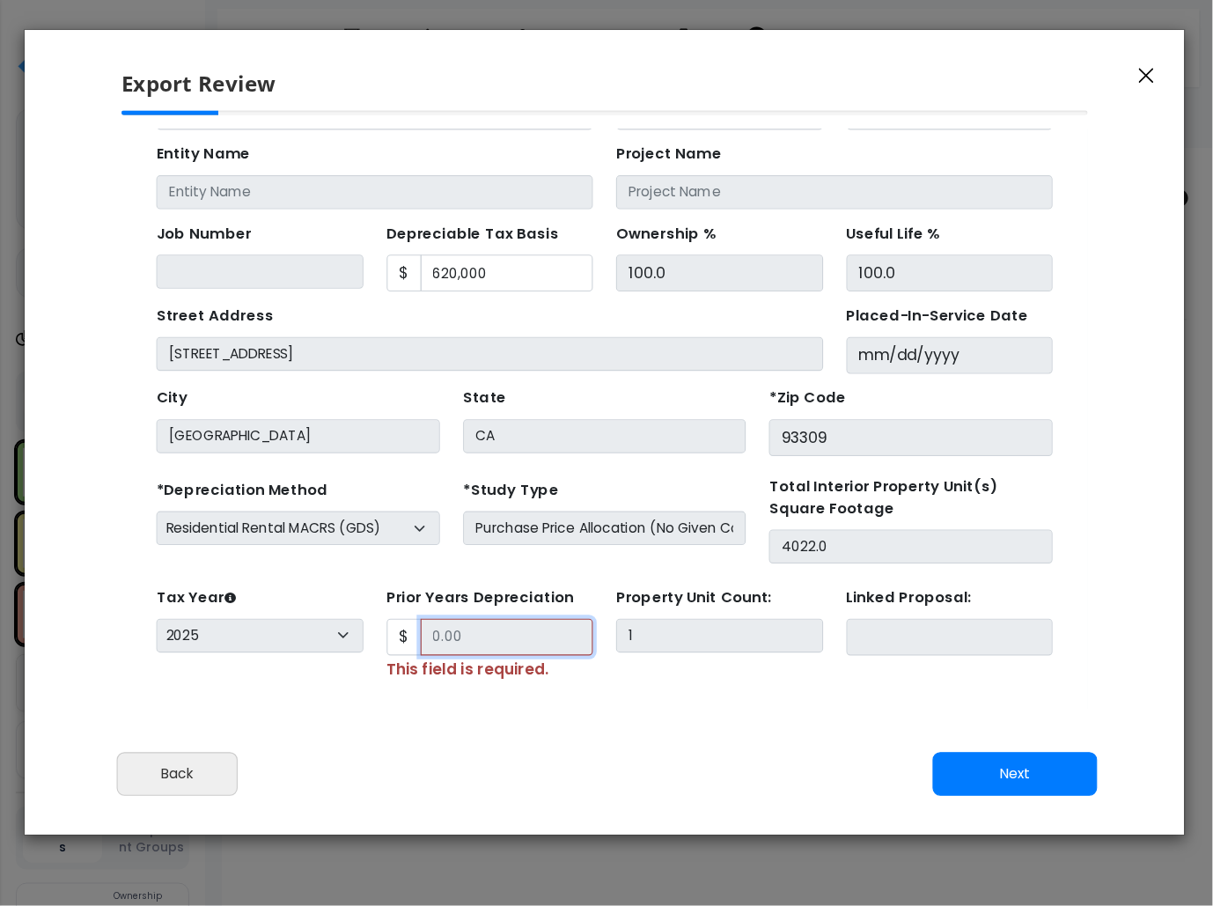
click at [466, 584] on input "Prior Years Depreciation" at bounding box center [472, 590] width 158 height 33
click at [936, 782] on button "Next" at bounding box center [1015, 774] width 165 height 44
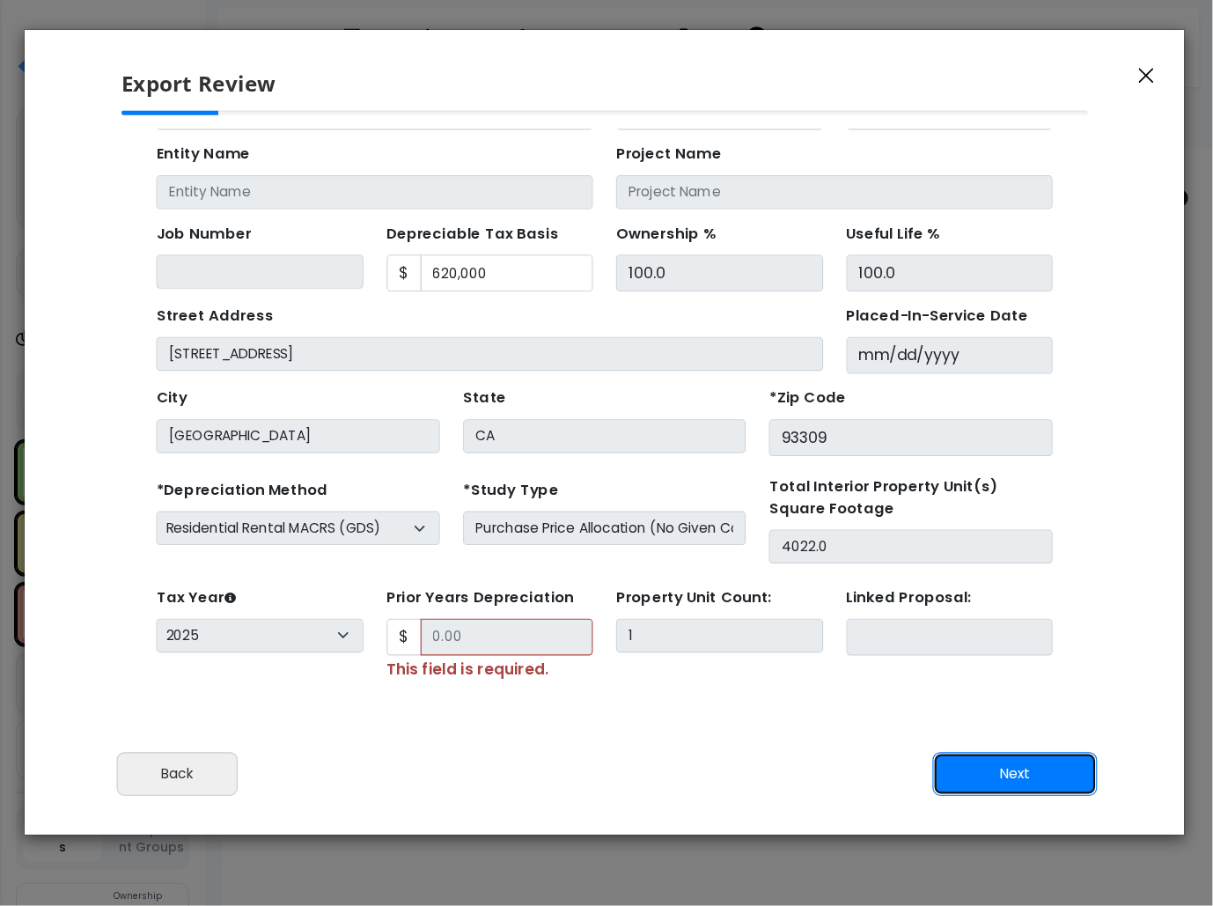
click at [936, 782] on button "Next" at bounding box center [1015, 774] width 165 height 44
click at [372, 576] on div "Prior Years Depreciation $ This field is required." at bounding box center [457, 586] width 188 height 90
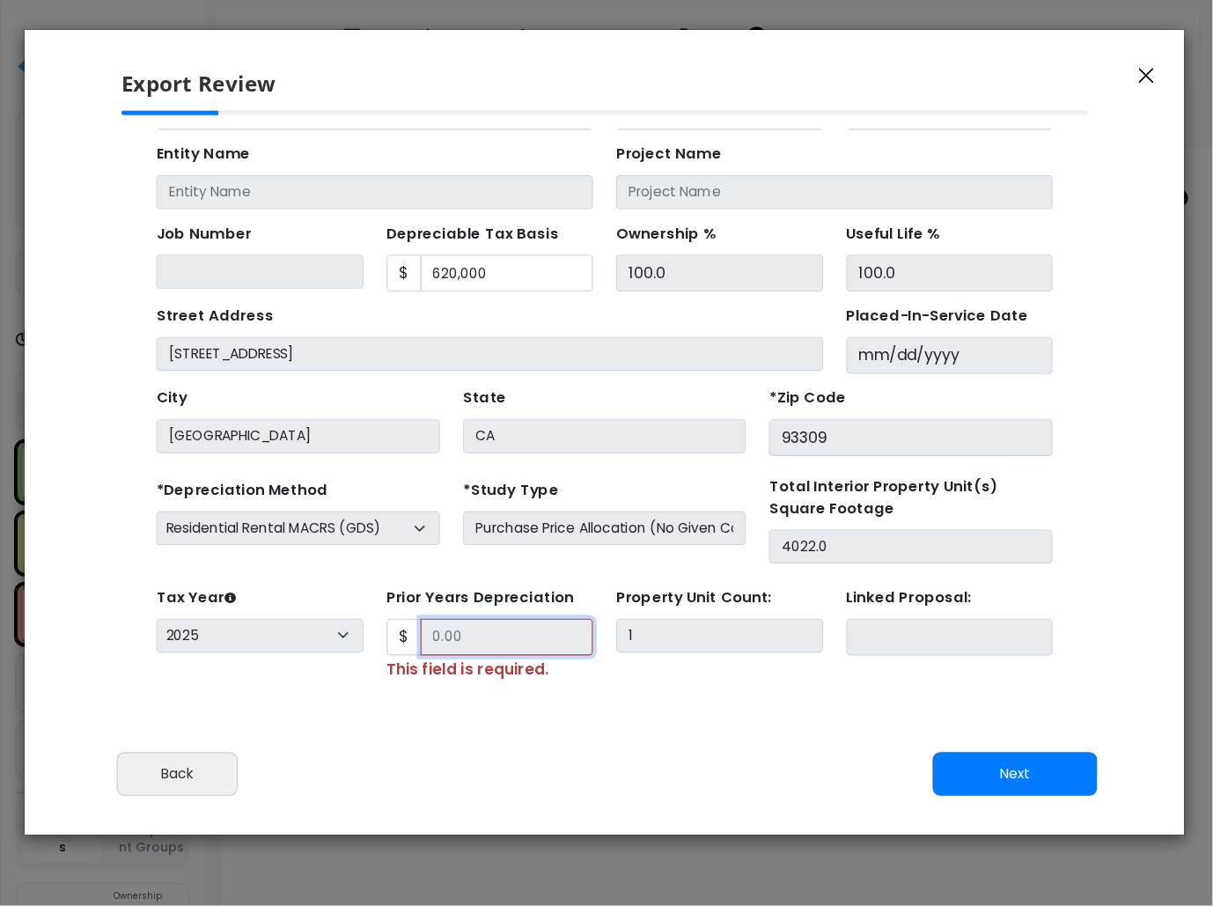
click at [417, 593] on input "Prior Years Depreciation" at bounding box center [472, 590] width 158 height 33
click at [209, 768] on button "Back" at bounding box center [177, 774] width 121 height 44
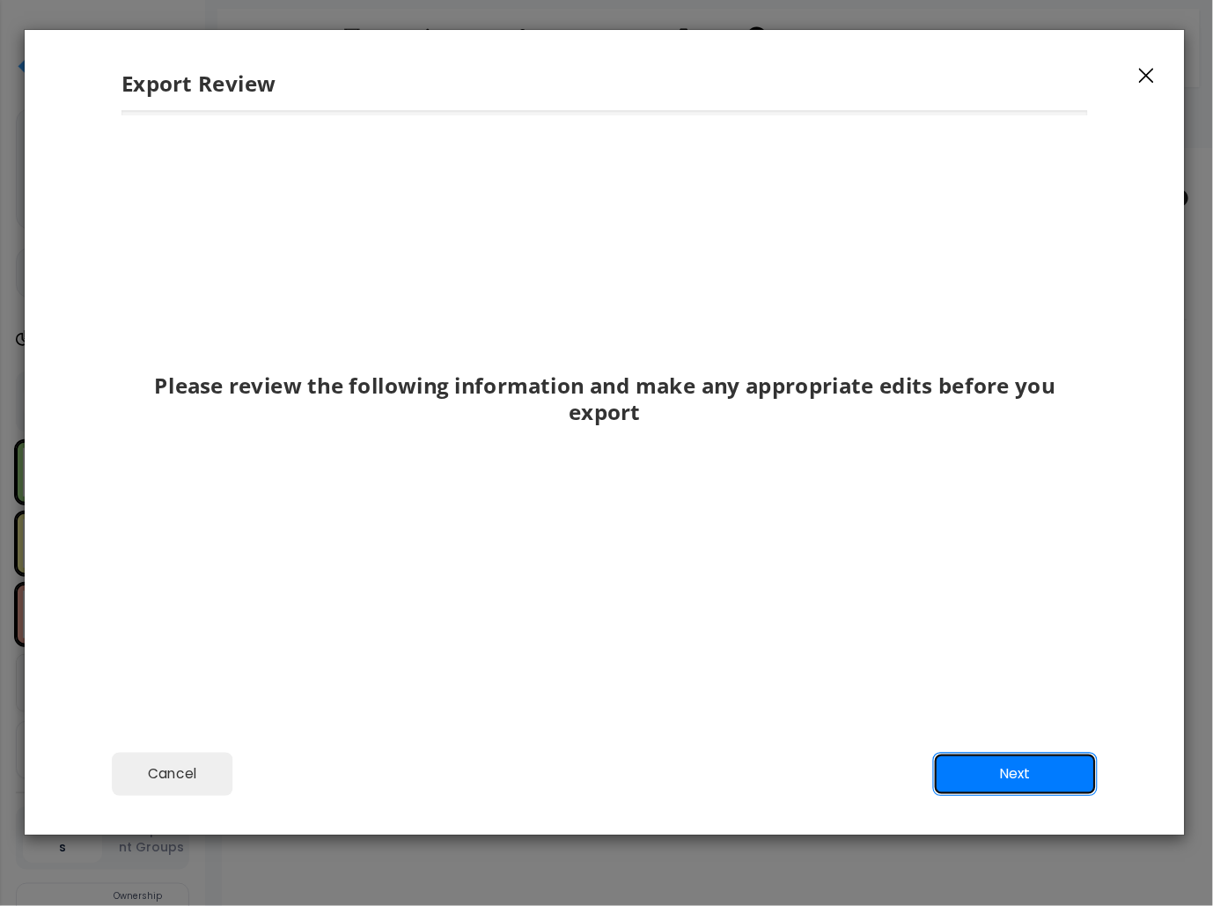
click at [936, 766] on button "Next" at bounding box center [1015, 774] width 165 height 44
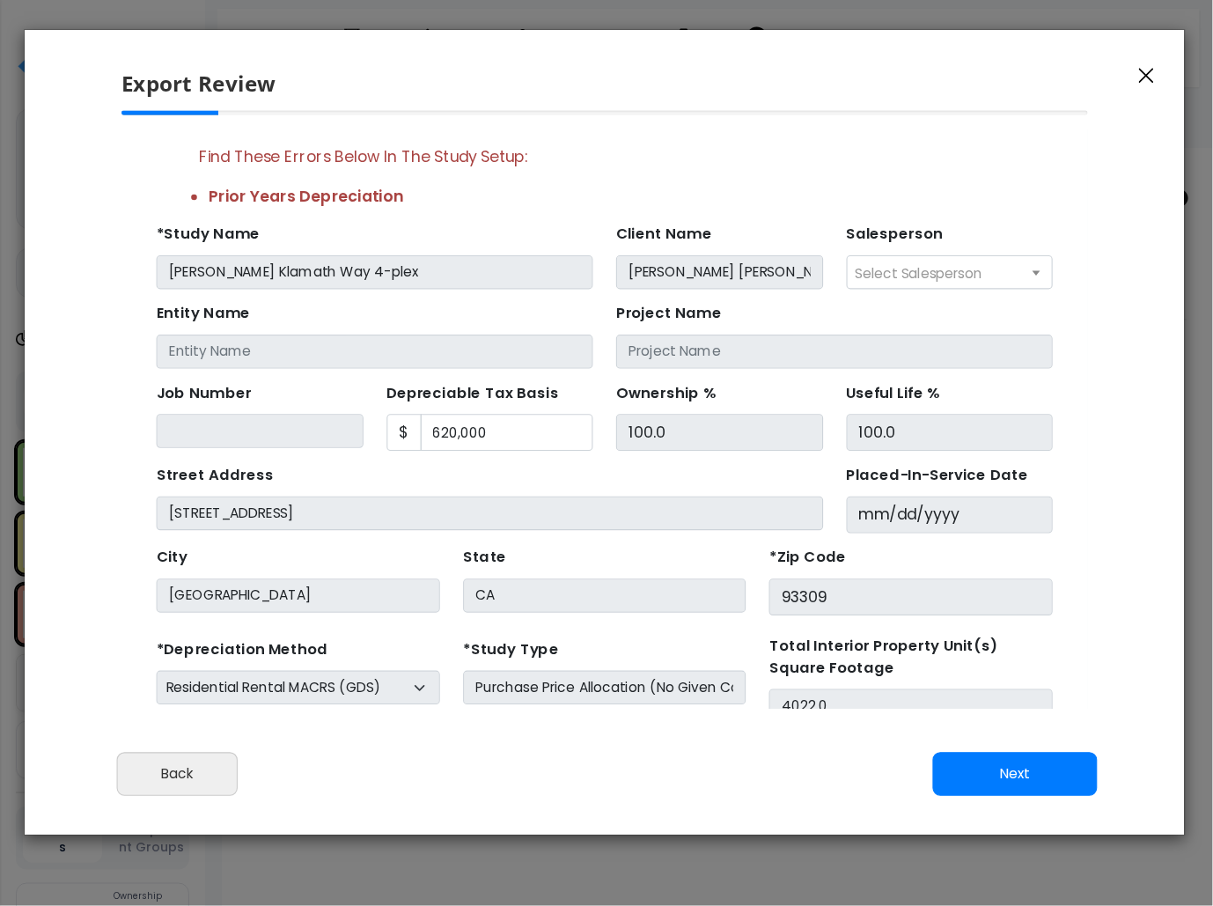
scroll to position [164, 0]
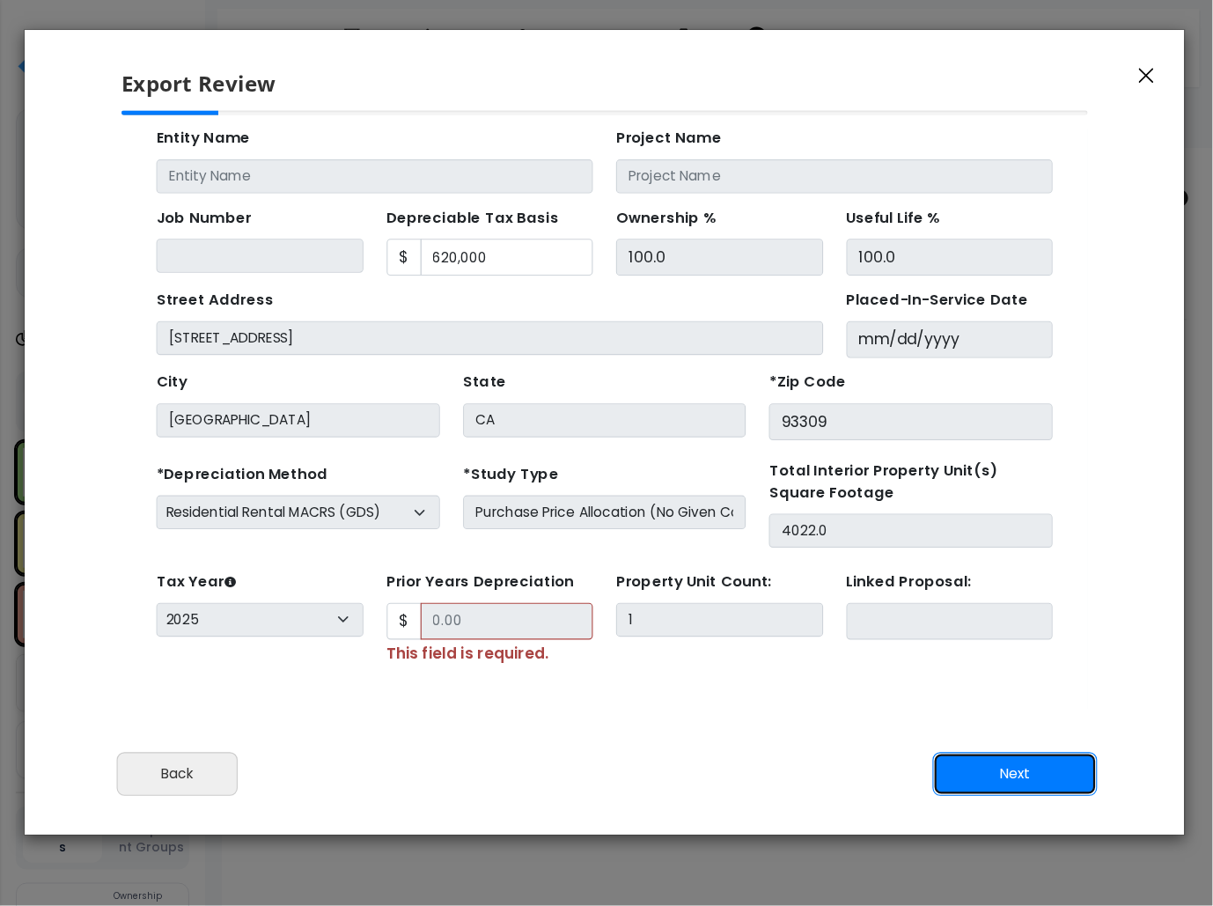
click at [936, 766] on button "Next" at bounding box center [1015, 774] width 165 height 44
click at [936, 76] on icon "button" at bounding box center [1147, 76] width 15 height 16
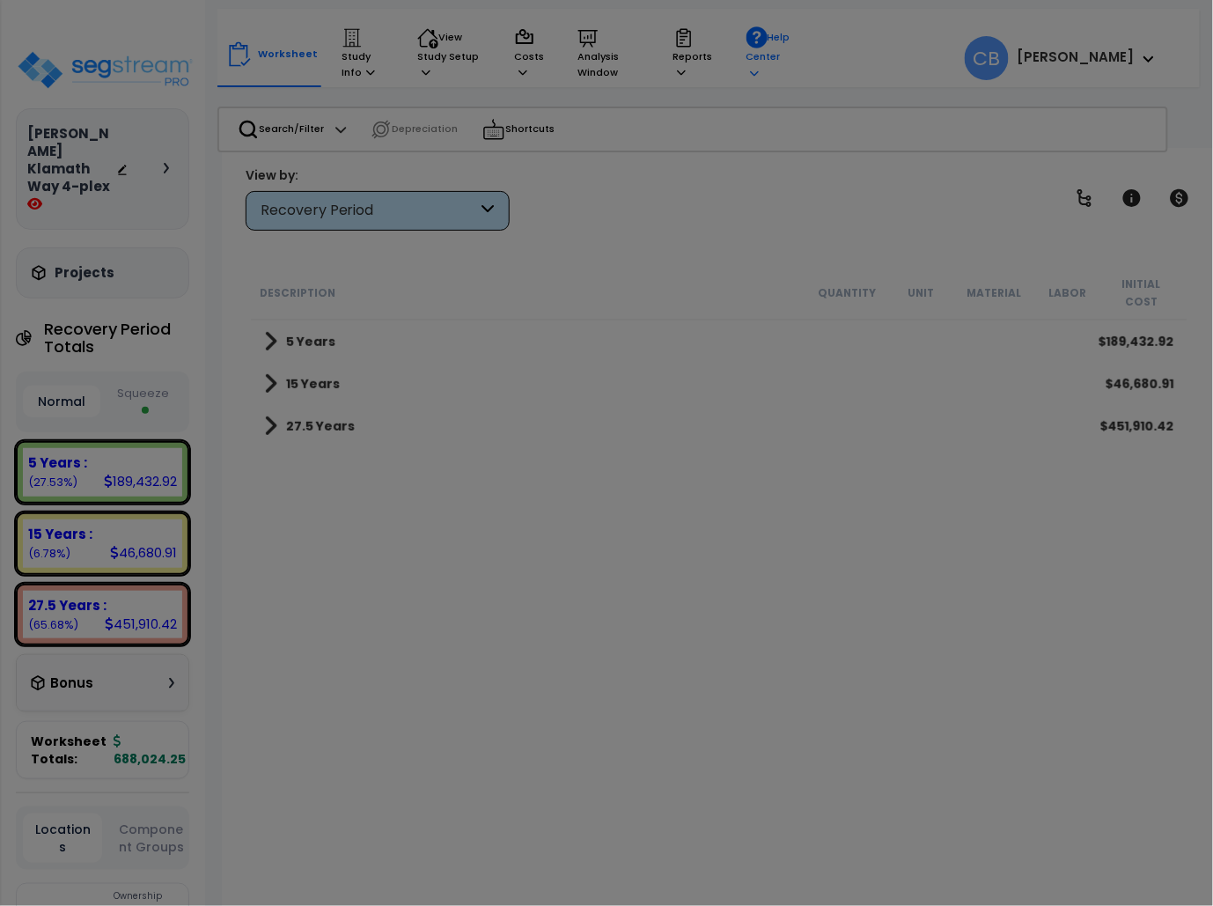
scroll to position [0, 0]
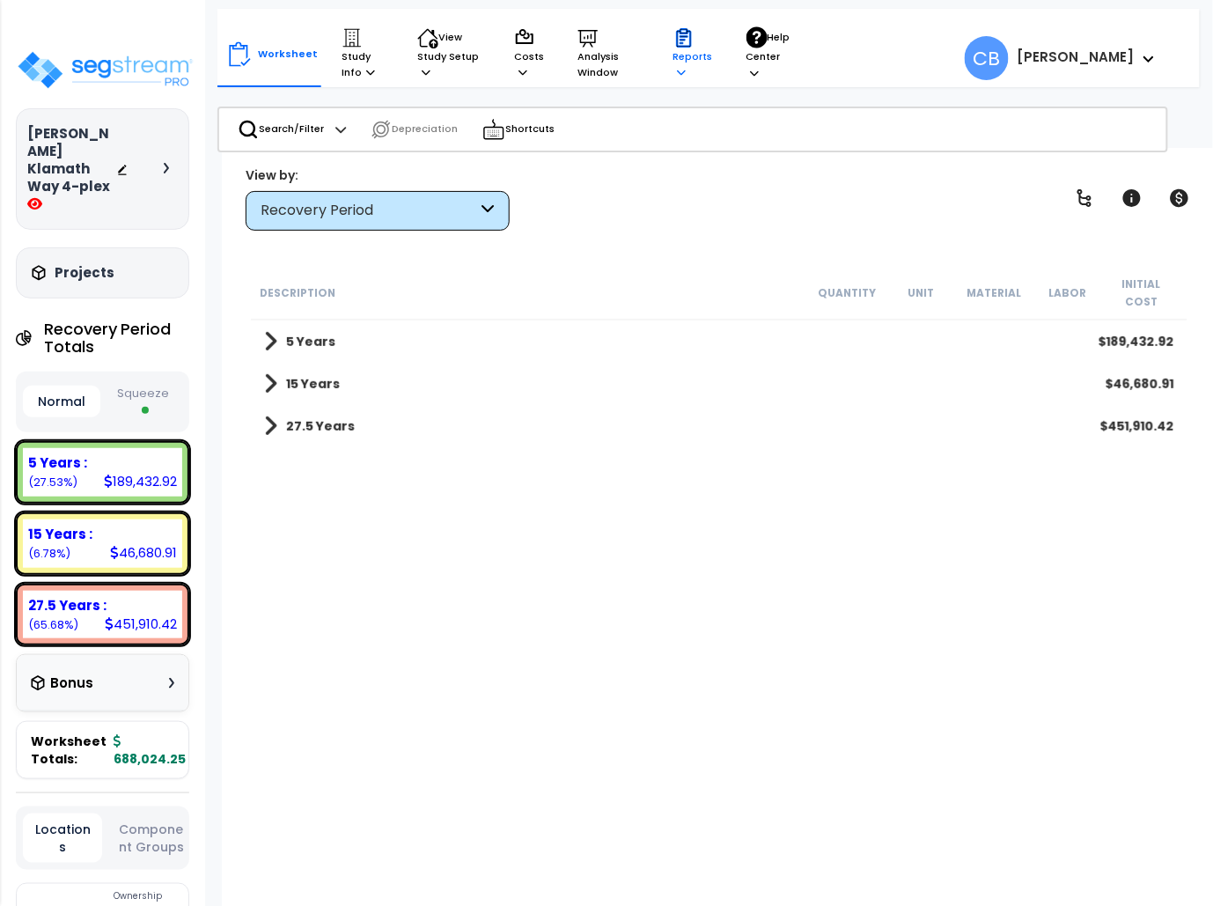
click at [678, 61] on p "Reports" at bounding box center [693, 54] width 40 height 54
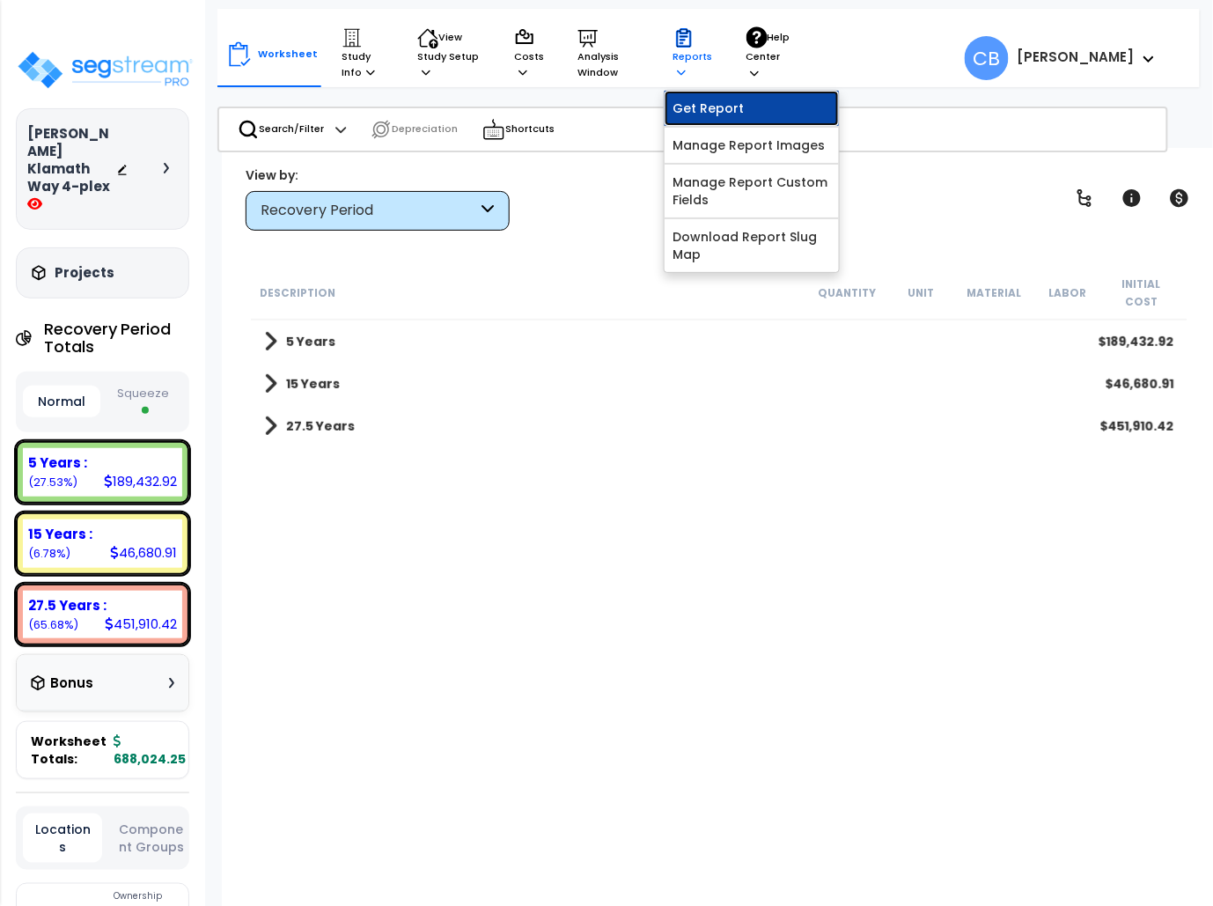
click at [687, 111] on link "Get Report" at bounding box center [752, 108] width 174 height 35
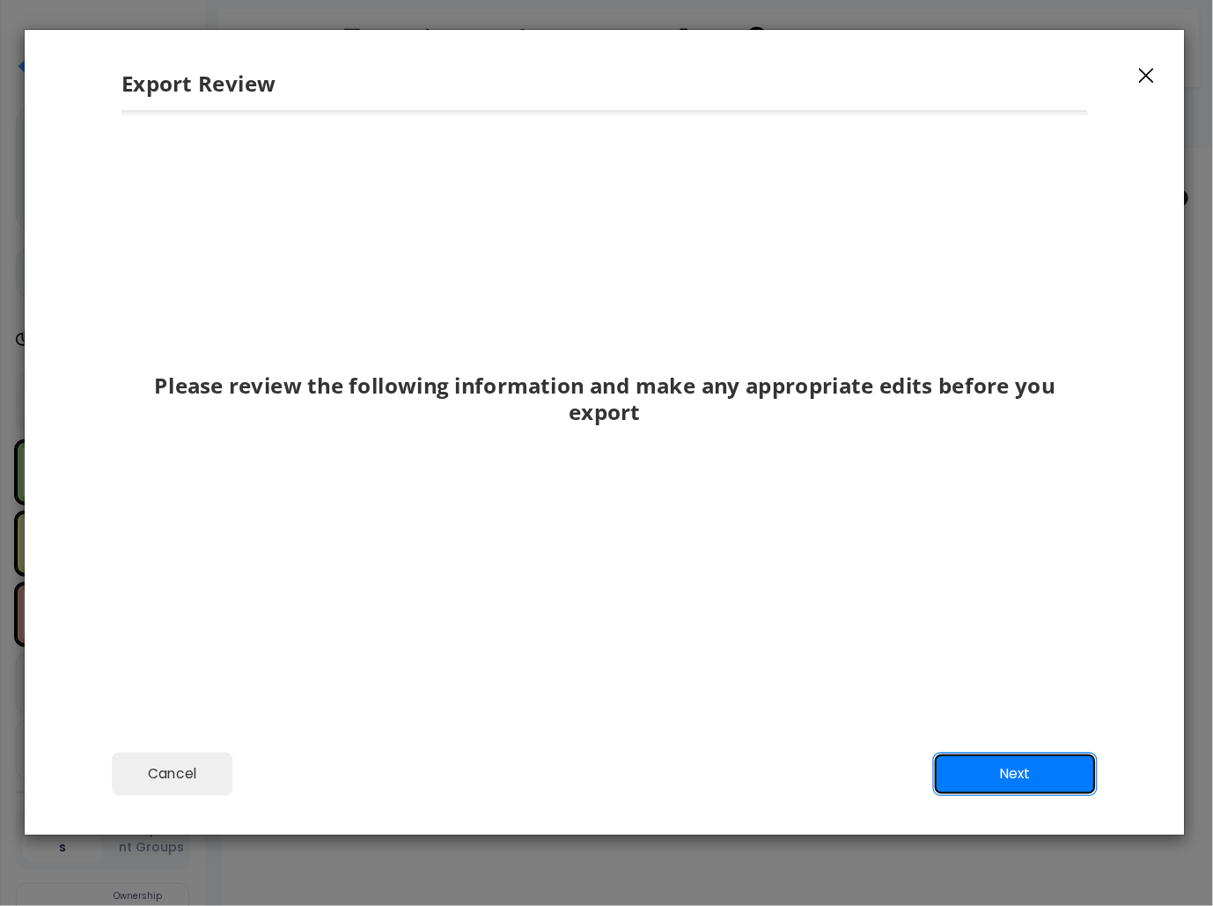
click at [936, 775] on button "Next" at bounding box center [1015, 774] width 165 height 44
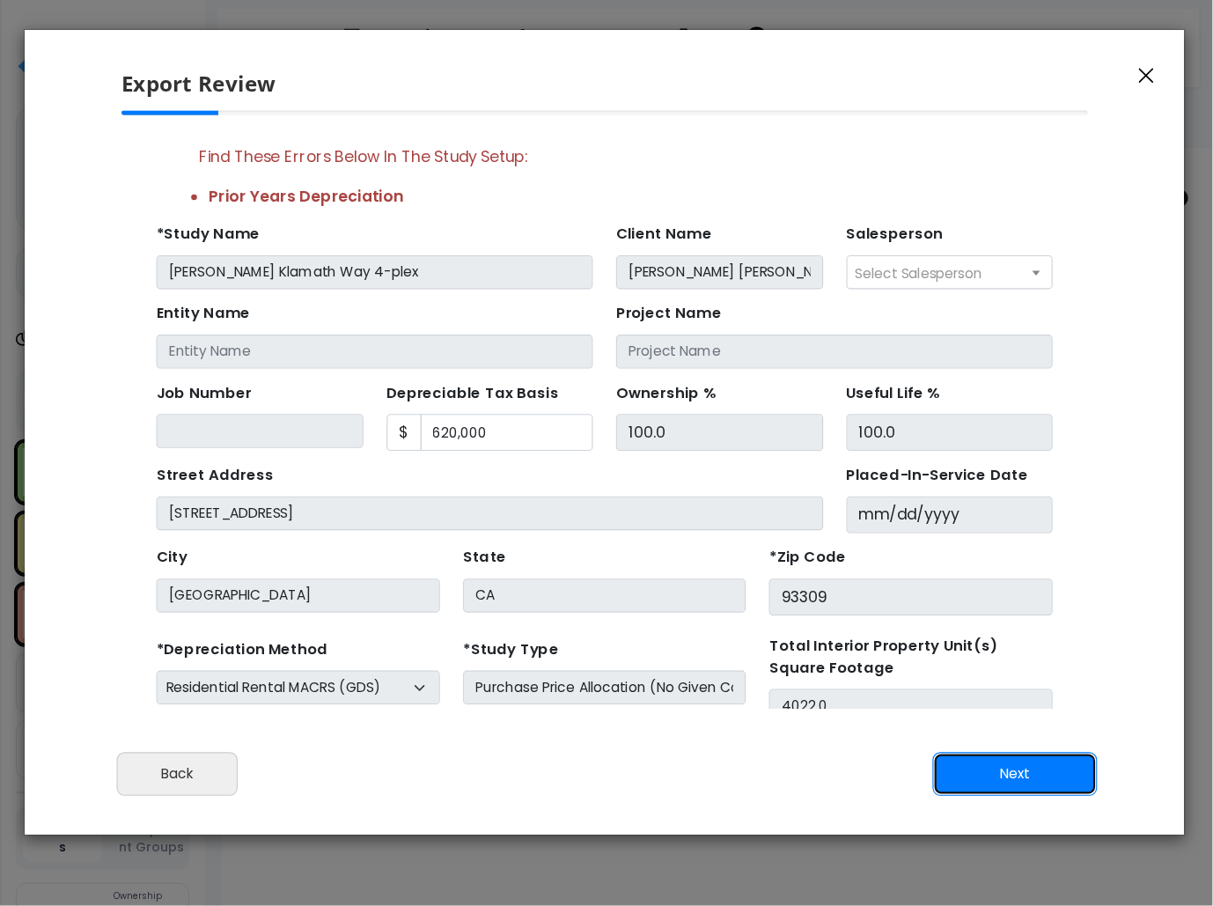
click at [936, 775] on button "Next" at bounding box center [1015, 774] width 165 height 44
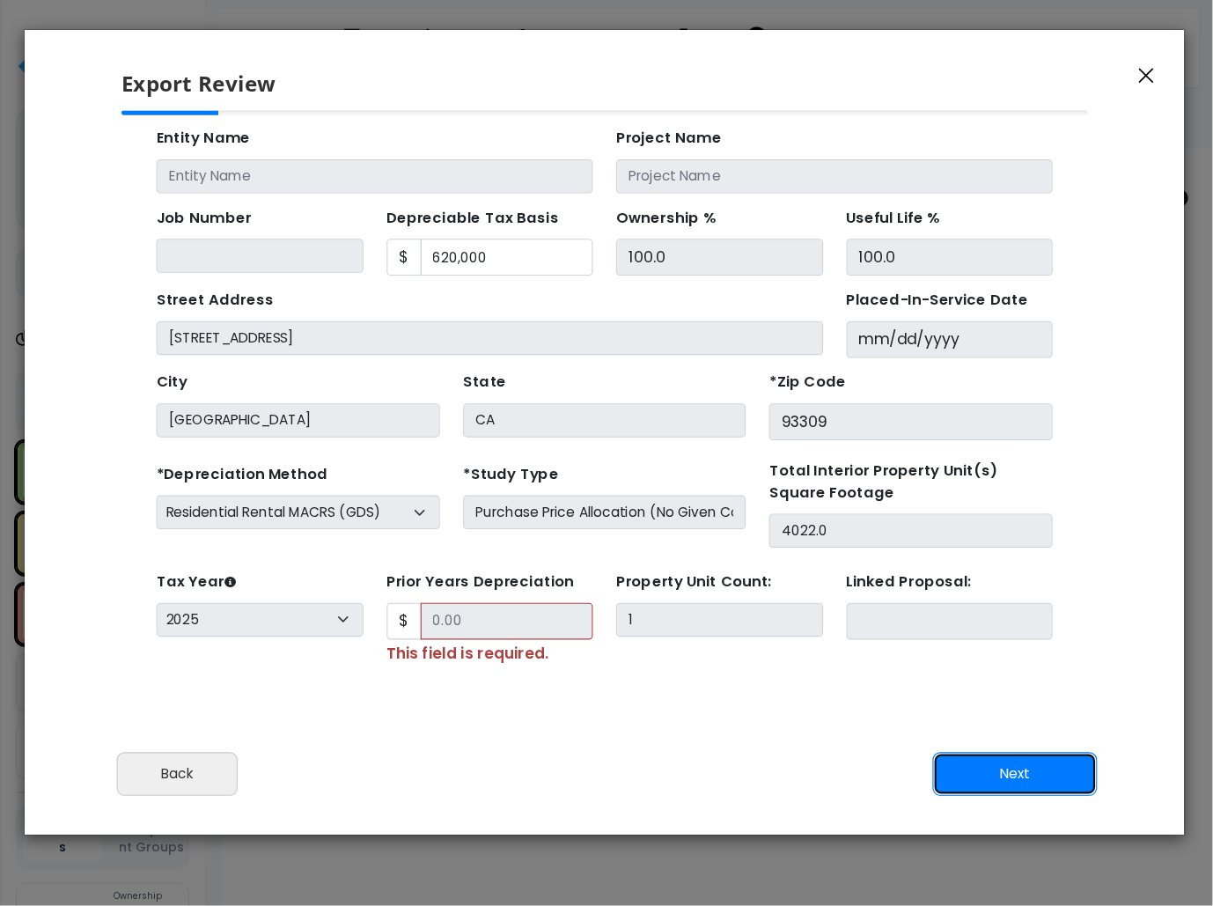
click at [936, 775] on button "Next" at bounding box center [1015, 774] width 165 height 44
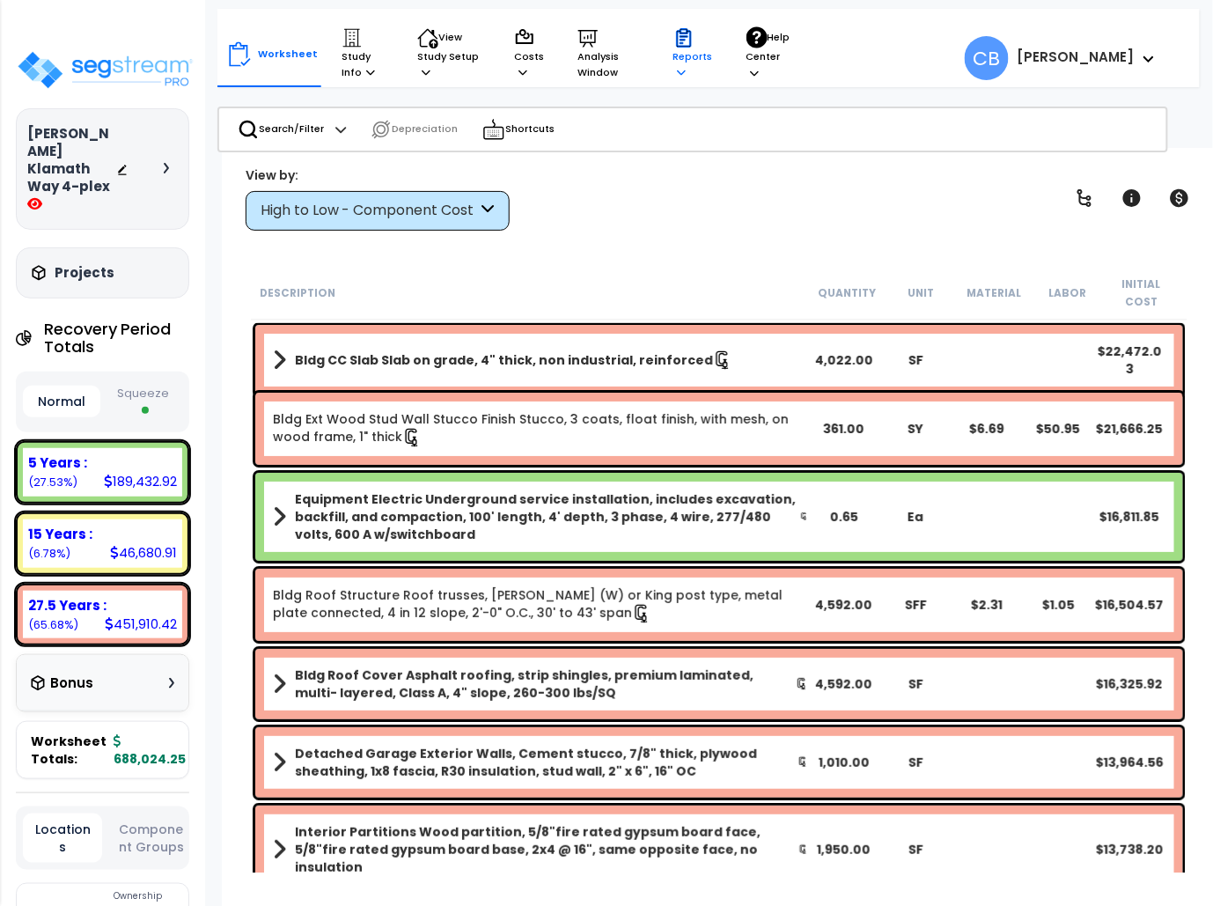
click at [688, 69] on p "Reports" at bounding box center [693, 54] width 40 height 54
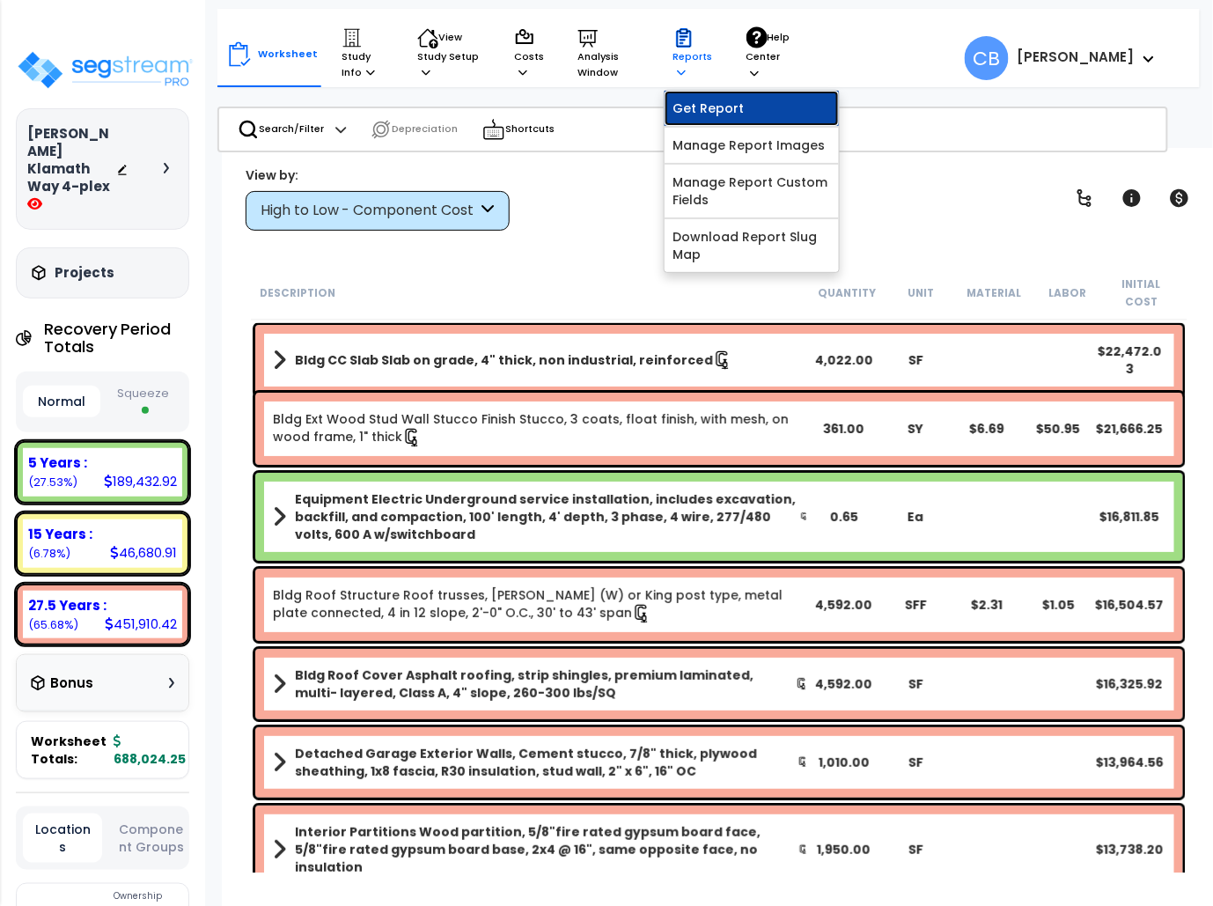
click at [690, 91] on link "Get Report" at bounding box center [752, 108] width 174 height 35
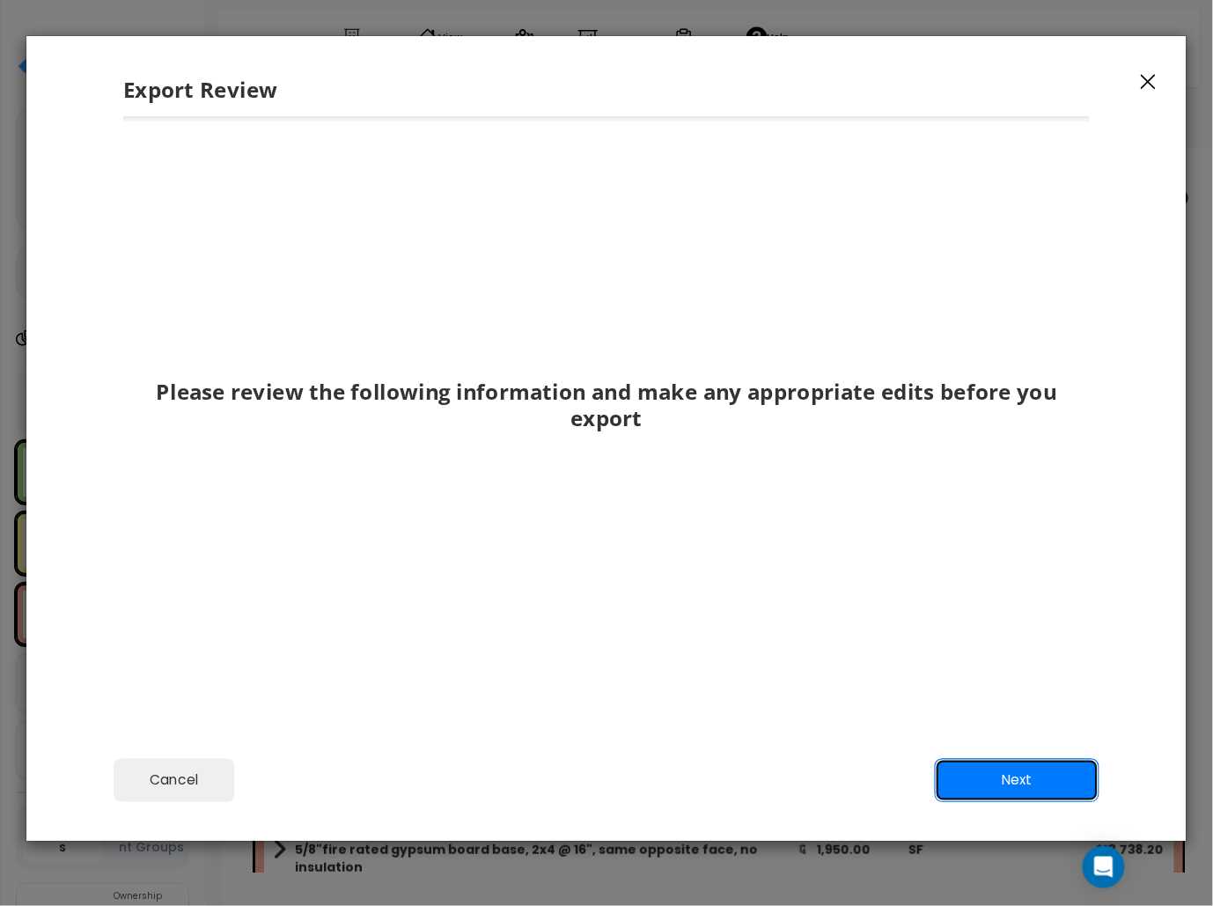
click at [976, 768] on button "Next" at bounding box center [1017, 780] width 165 height 44
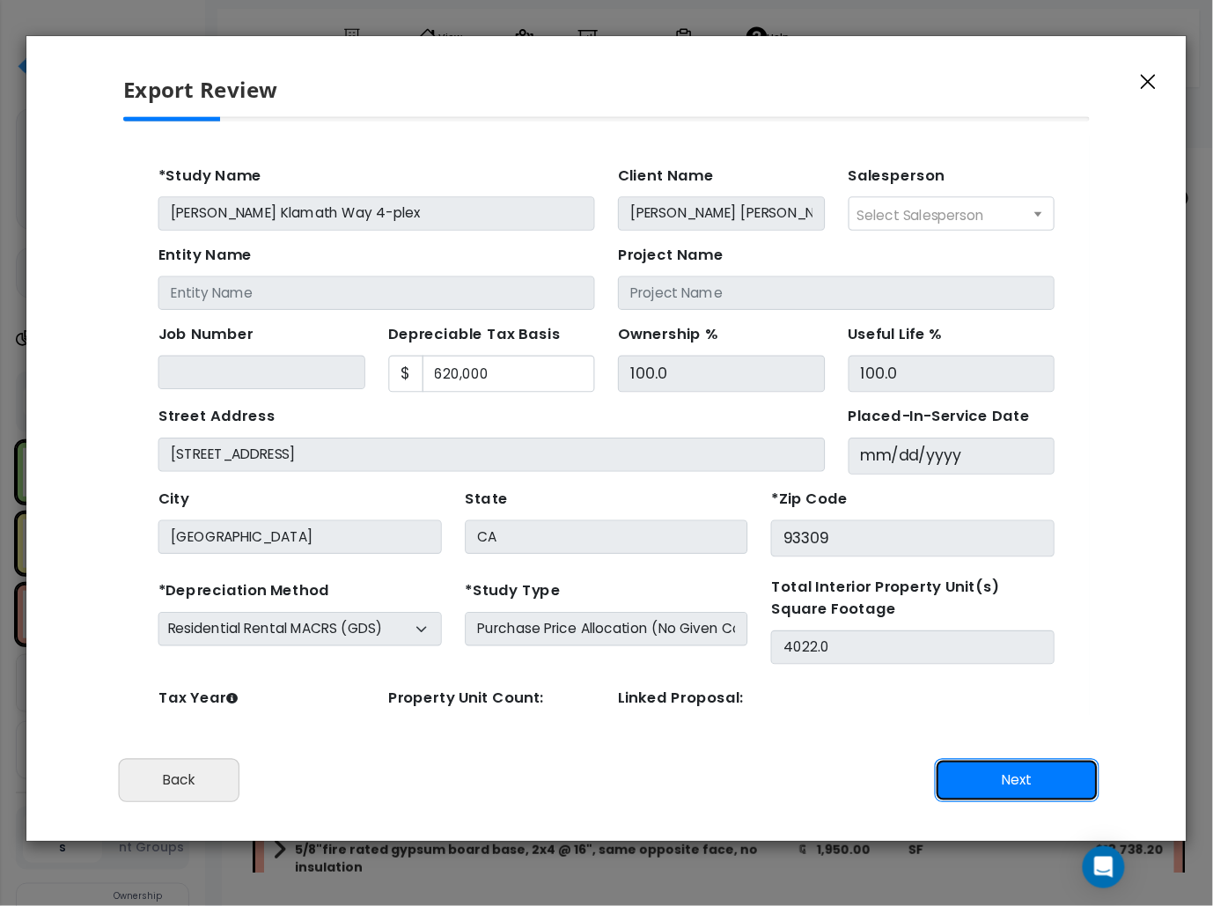
click at [976, 768] on button "Next" at bounding box center [1017, 780] width 165 height 44
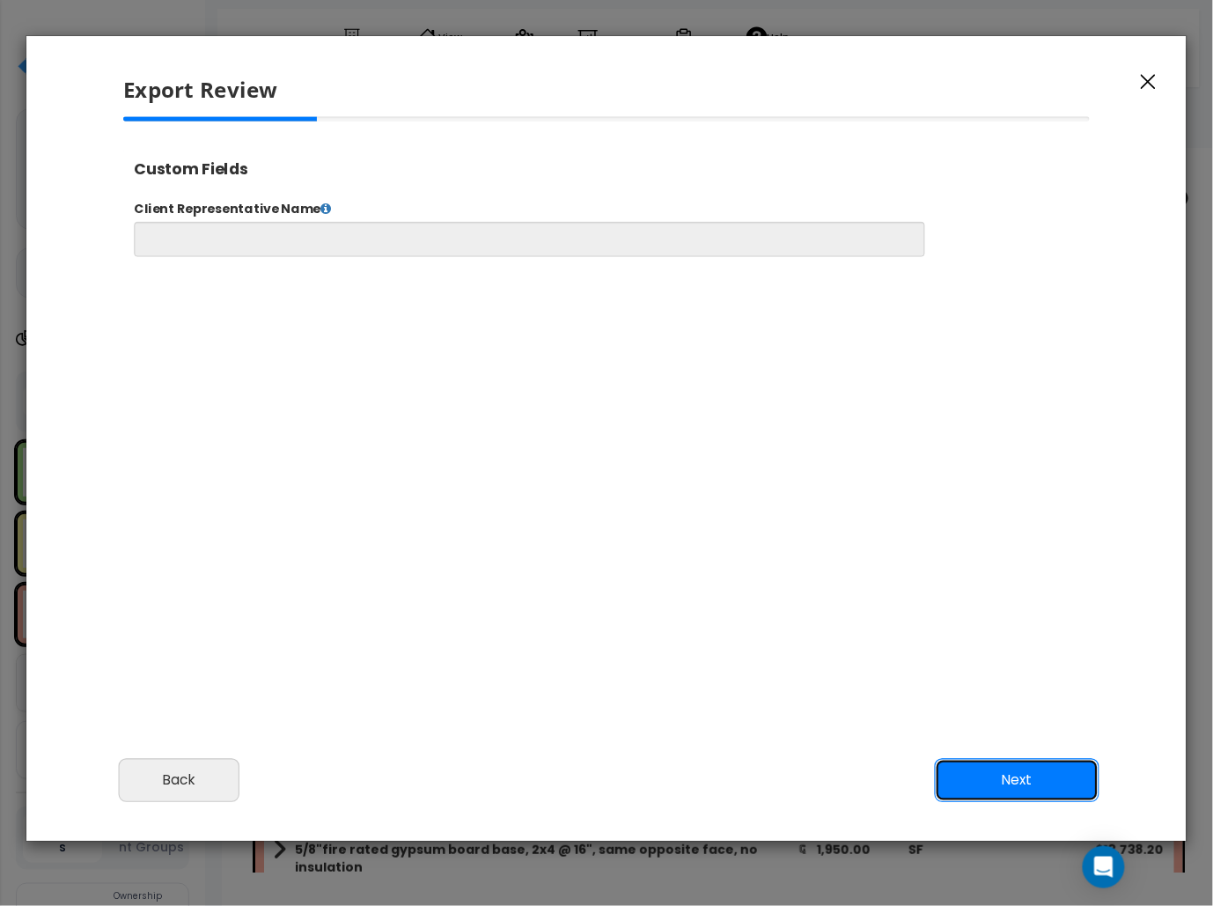
click at [976, 768] on button "Next" at bounding box center [1017, 780] width 165 height 44
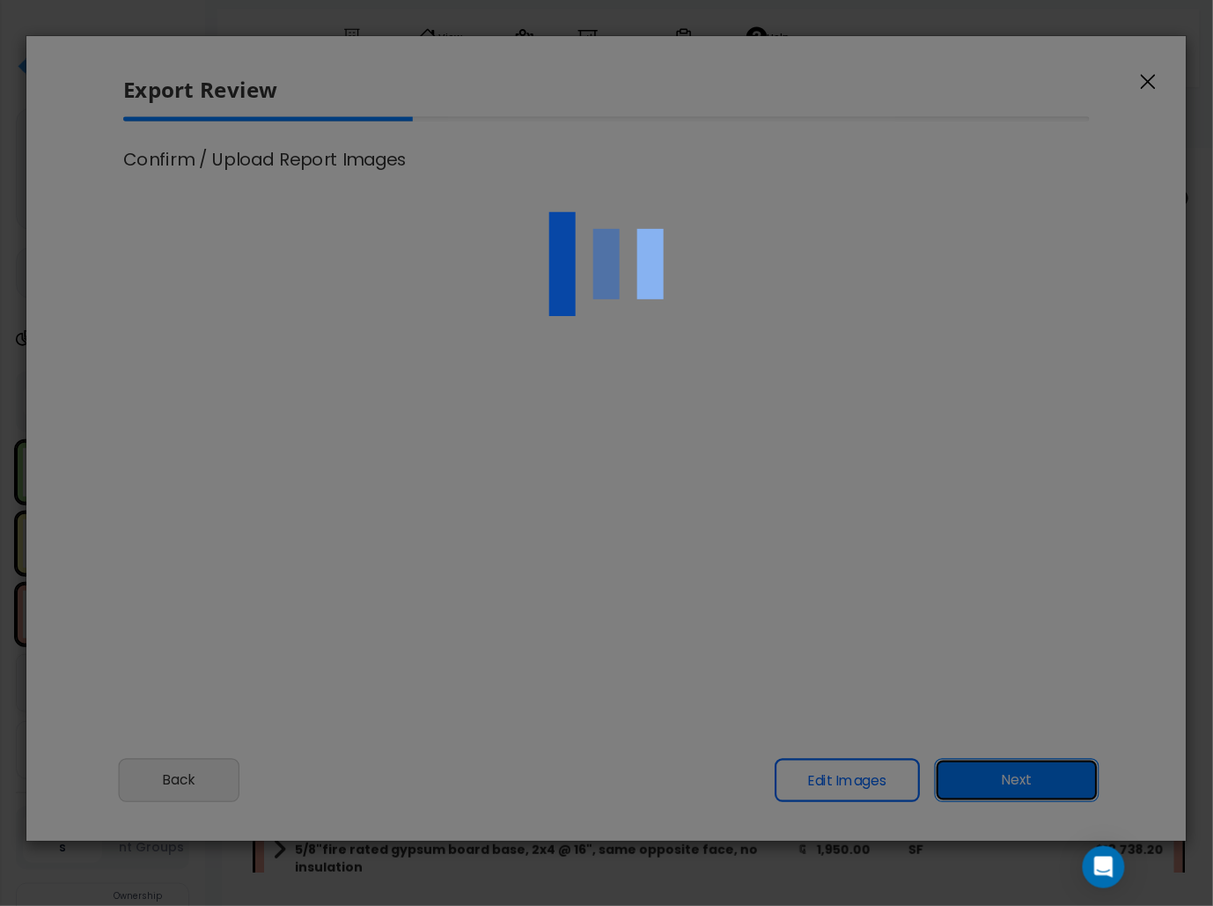
scroll to position [731, 44]
select select "2025"
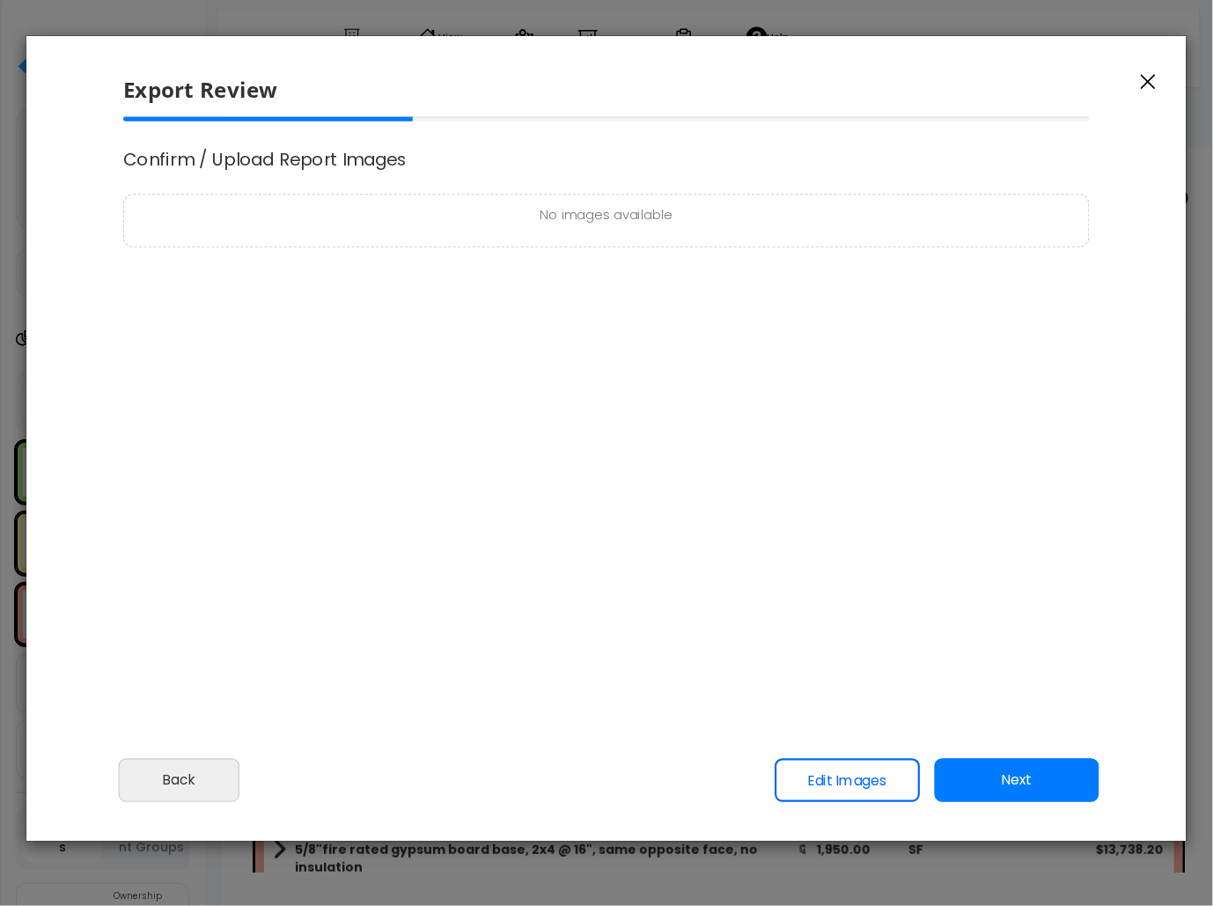
click at [976, 768] on button "Next" at bounding box center [1017, 780] width 165 height 44
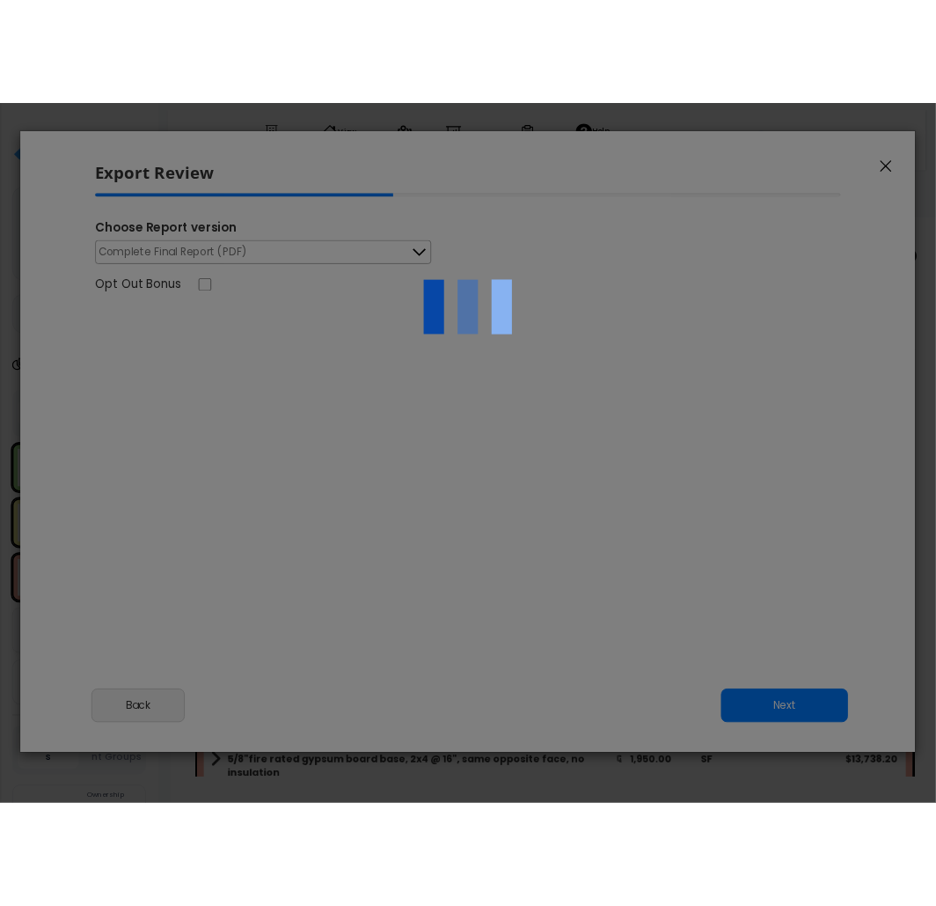
scroll to position [0, 0]
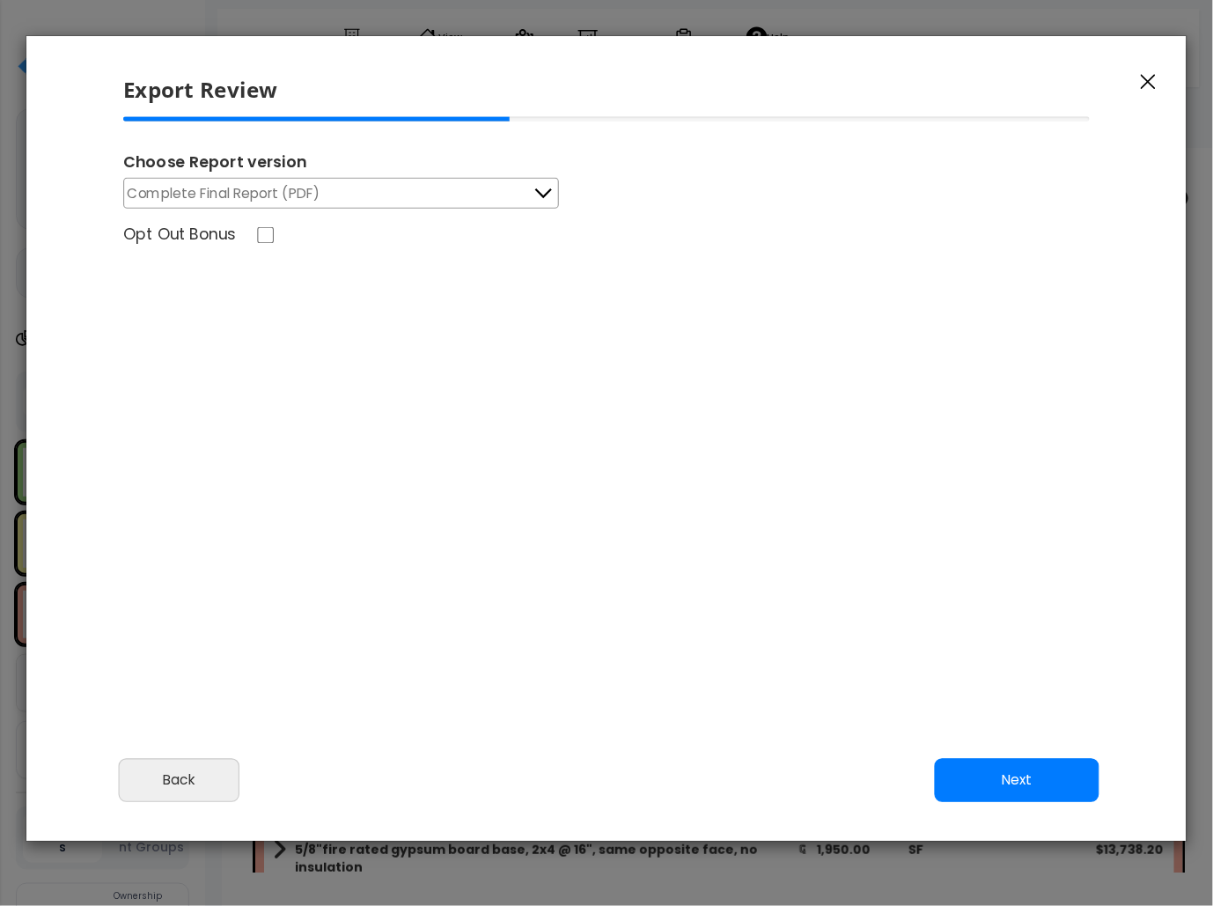
click at [976, 768] on button "Next" at bounding box center [1017, 780] width 165 height 44
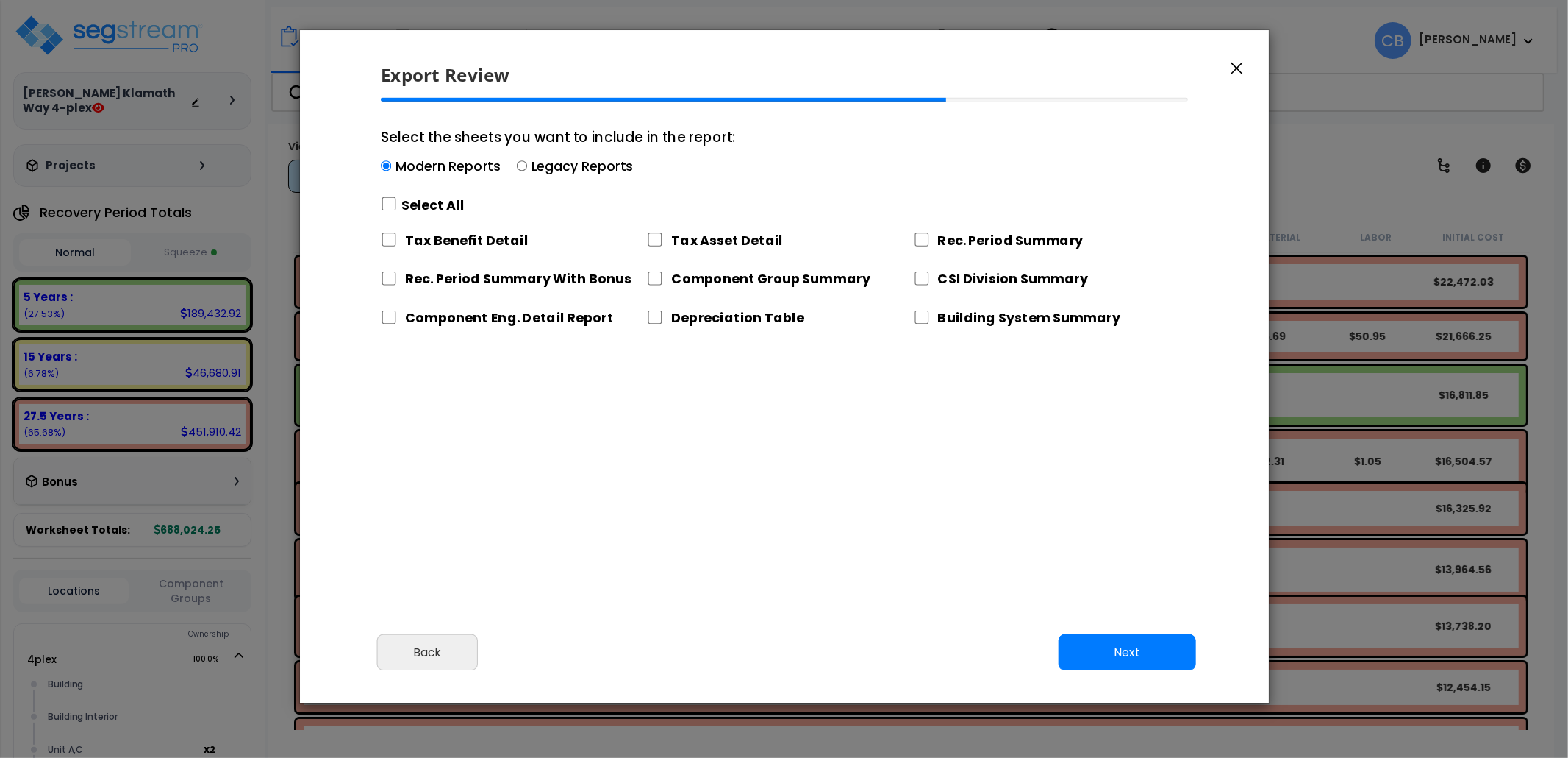
click at [1012, 66] on icon "button" at bounding box center [1236, 69] width 13 height 13
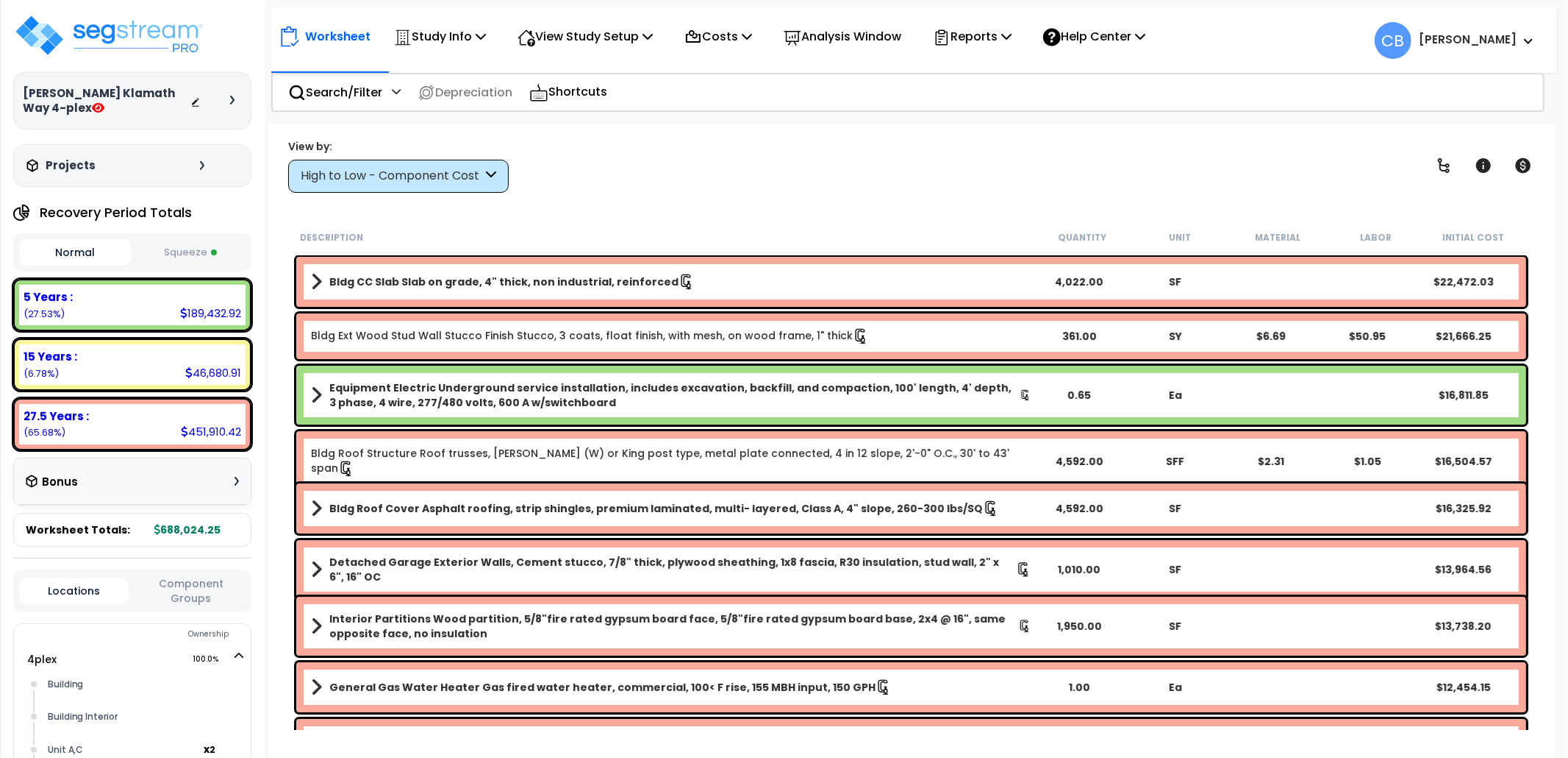
click at [492, 186] on div "High to Low - Component Cost" at bounding box center [398, 176] width 221 height 33
